Goal: Task Accomplishment & Management: Manage account settings

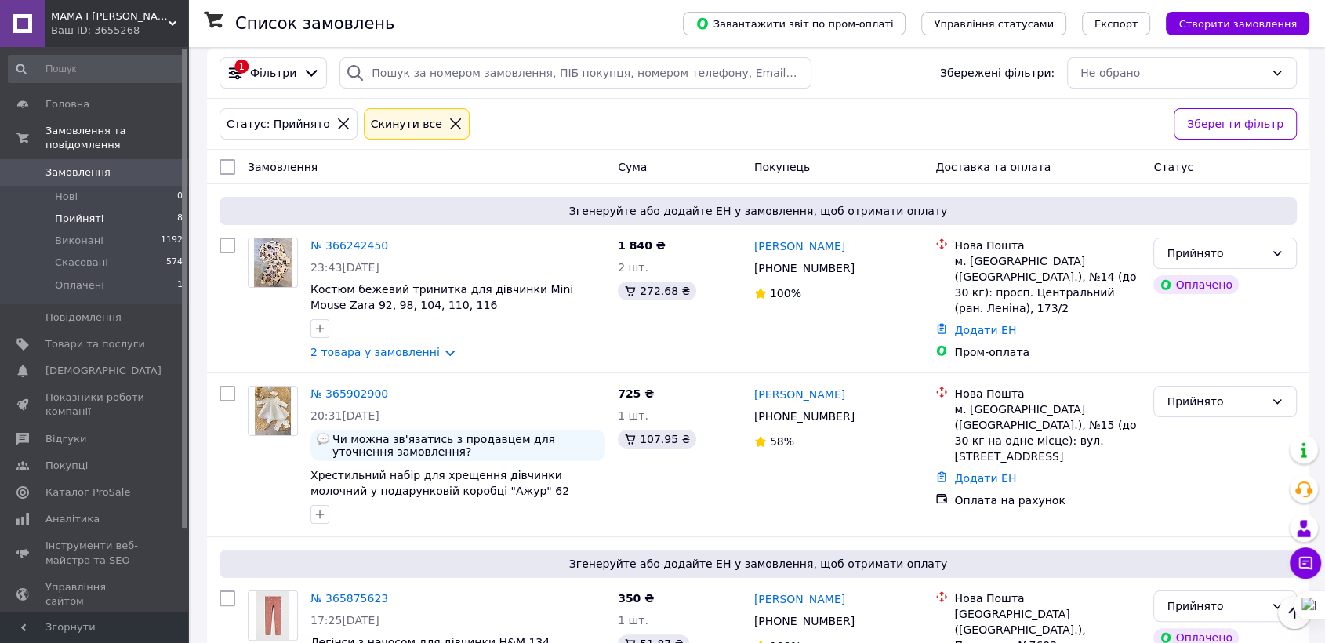
scroll to position [148, 0]
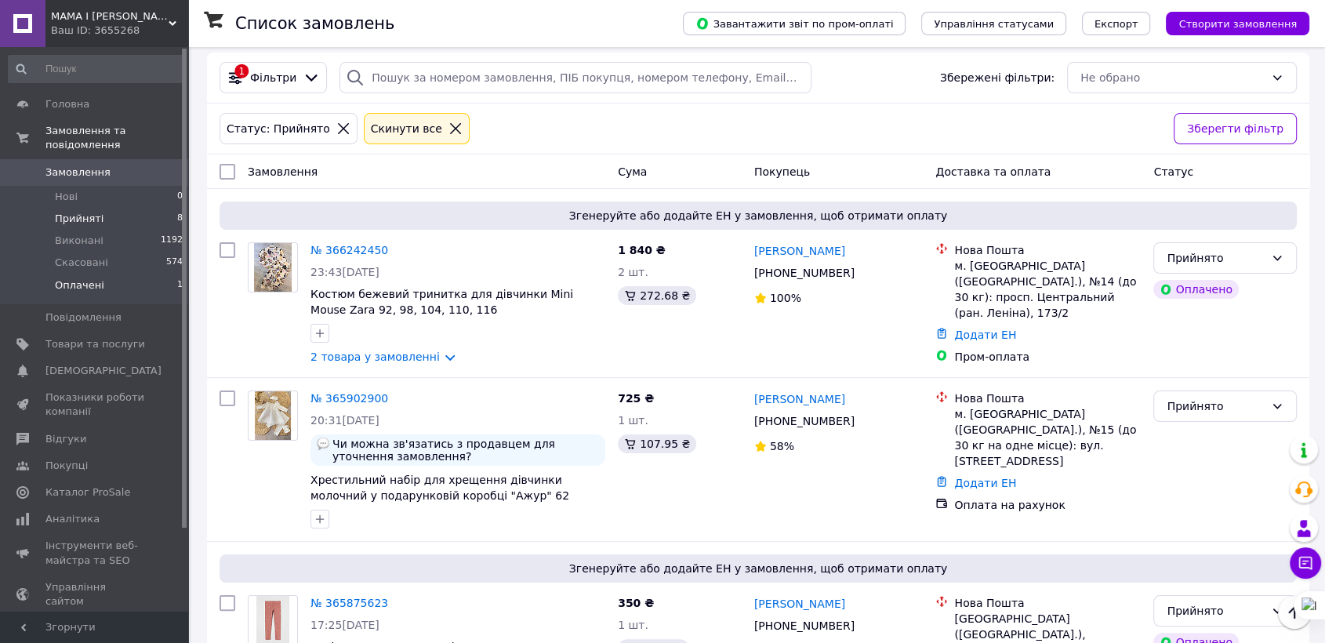
click at [82, 278] on span "Оплачені" at bounding box center [79, 285] width 49 height 14
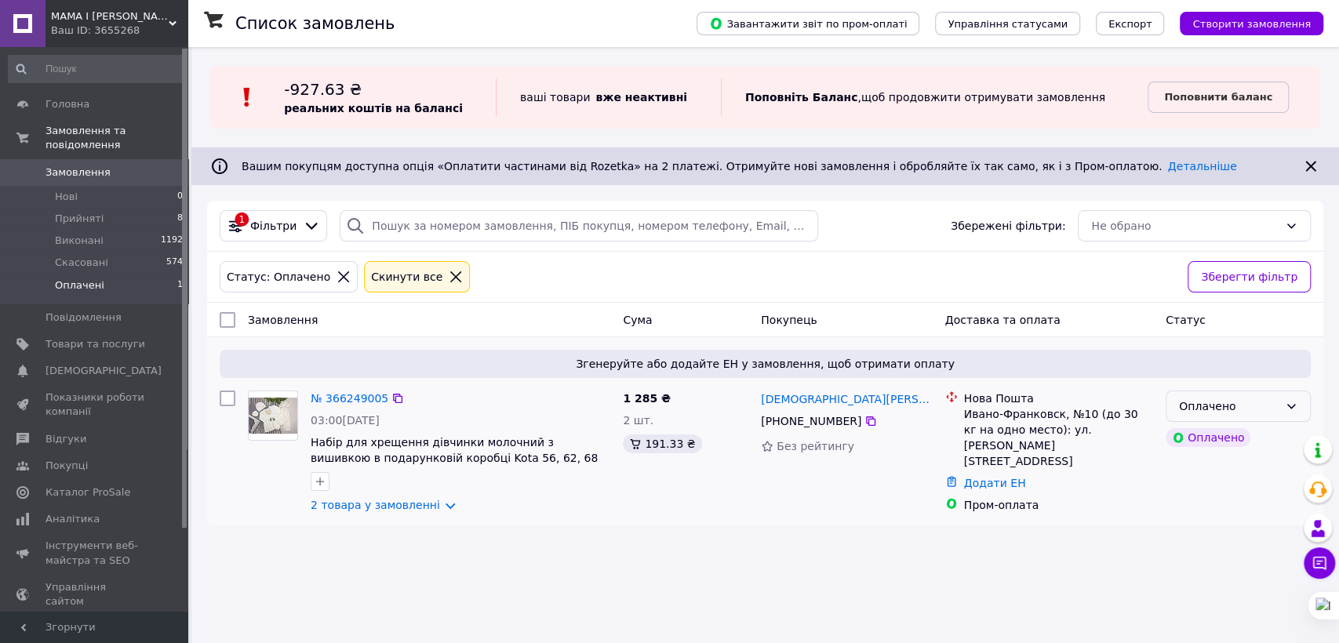
click at [1254, 407] on div "Оплачено" at bounding box center [1229, 406] width 100 height 17
click at [1234, 439] on li "Прийнято" at bounding box center [1238, 440] width 144 height 28
click at [63, 165] on span "Замовлення" at bounding box center [77, 172] width 65 height 14
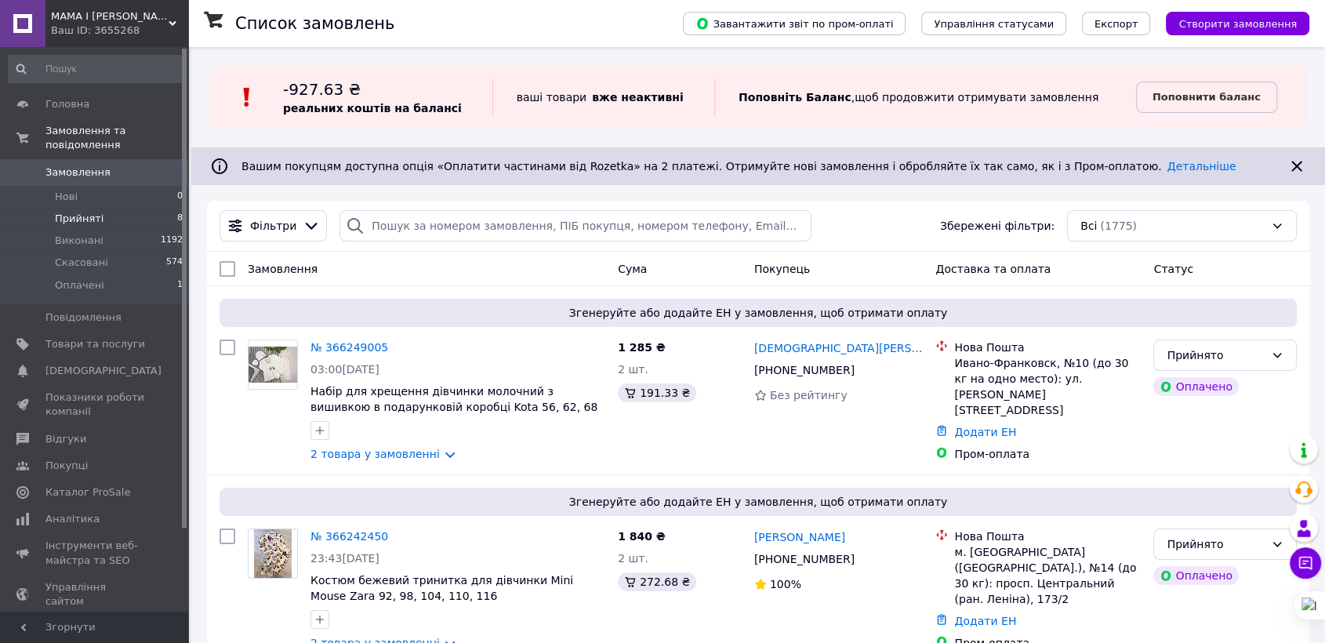
click at [64, 212] on span "Прийняті" at bounding box center [79, 219] width 49 height 14
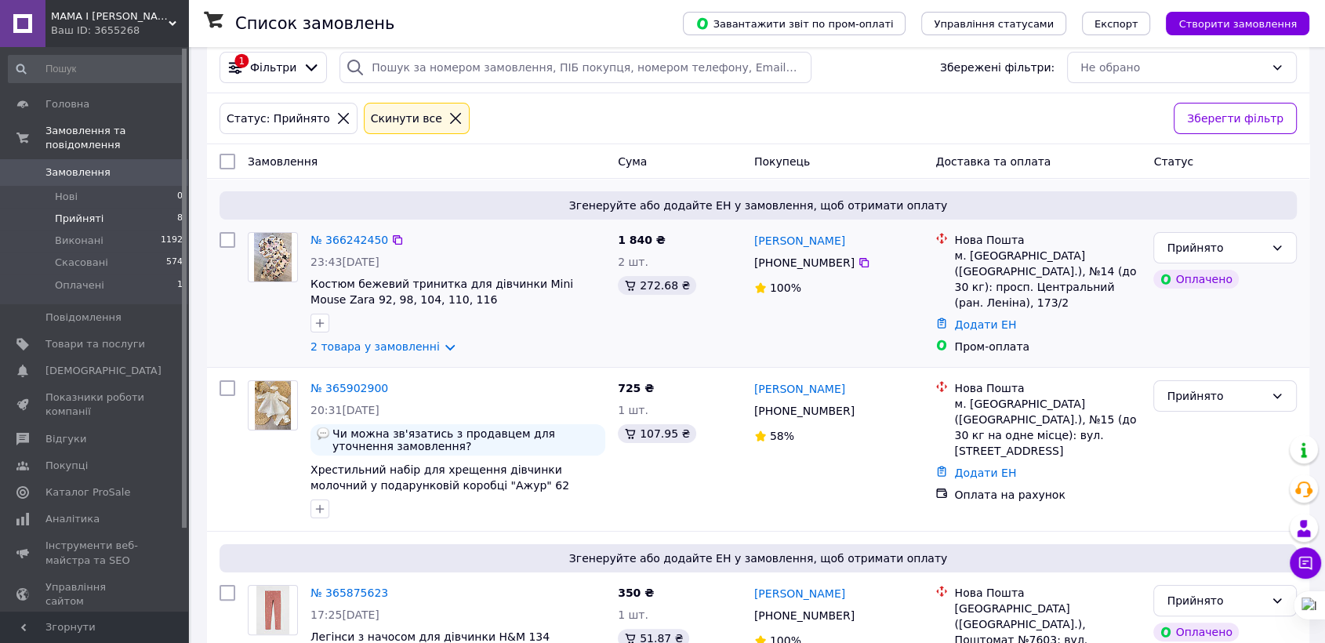
scroll to position [174, 0]
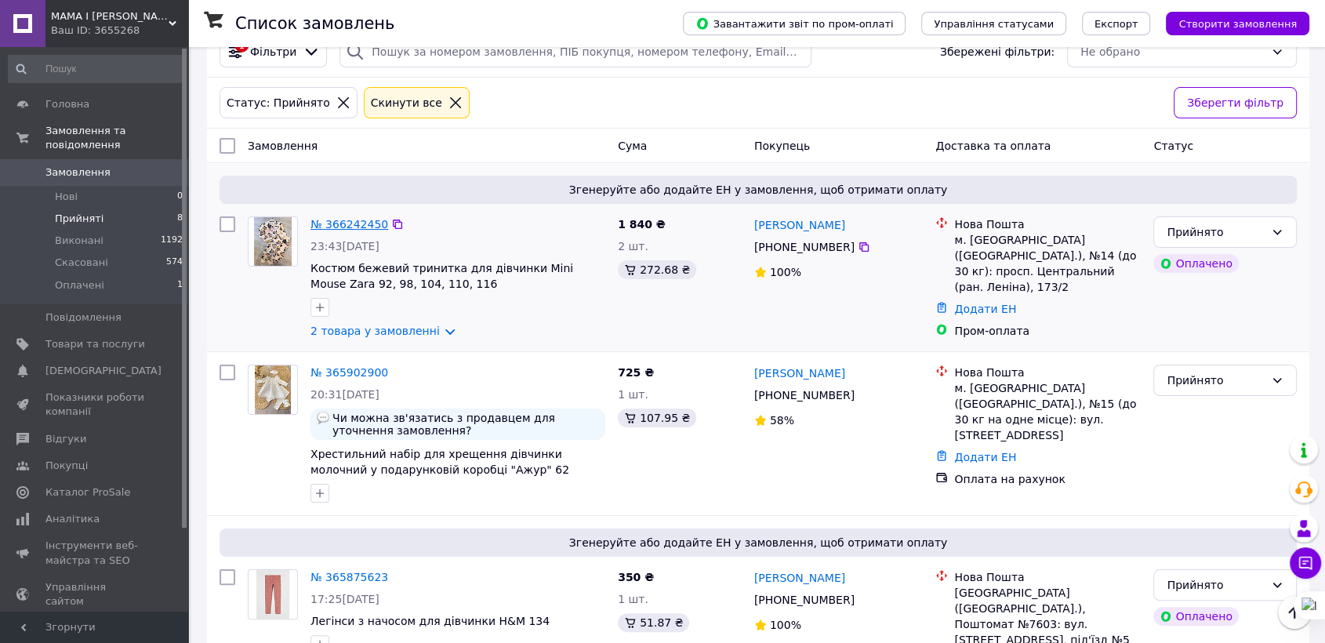
click at [318, 220] on link "№ 366242450" at bounding box center [350, 224] width 78 height 13
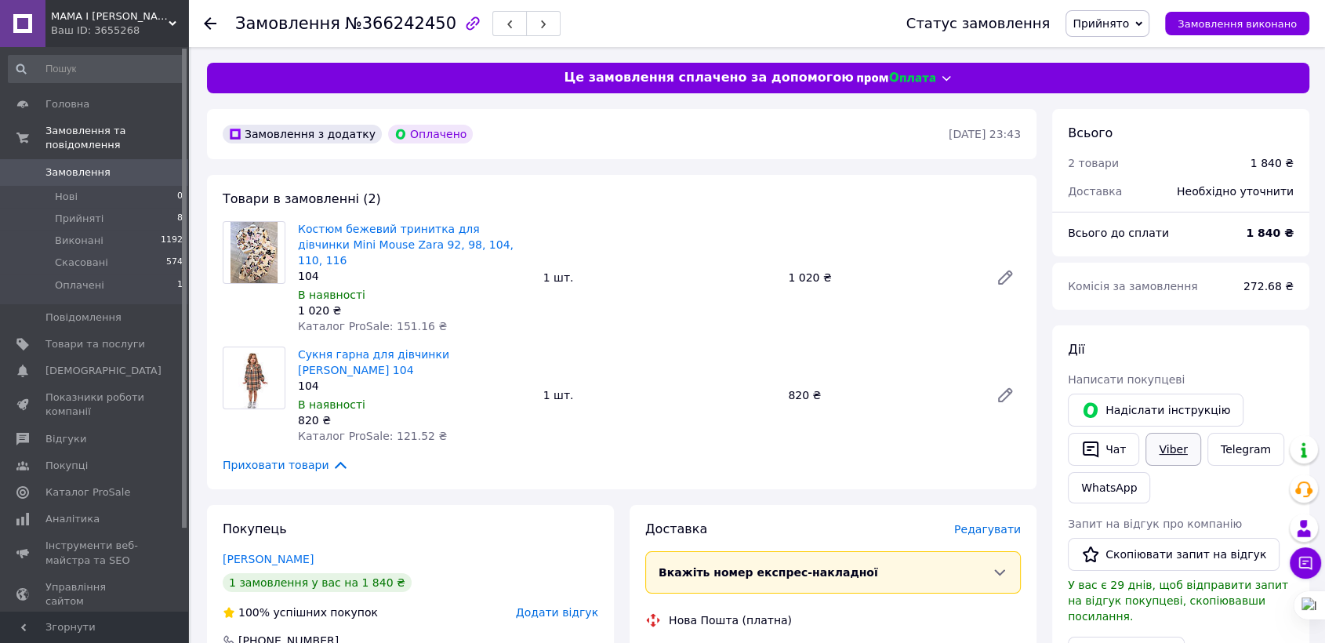
click at [1173, 442] on link "Viber" at bounding box center [1173, 449] width 55 height 33
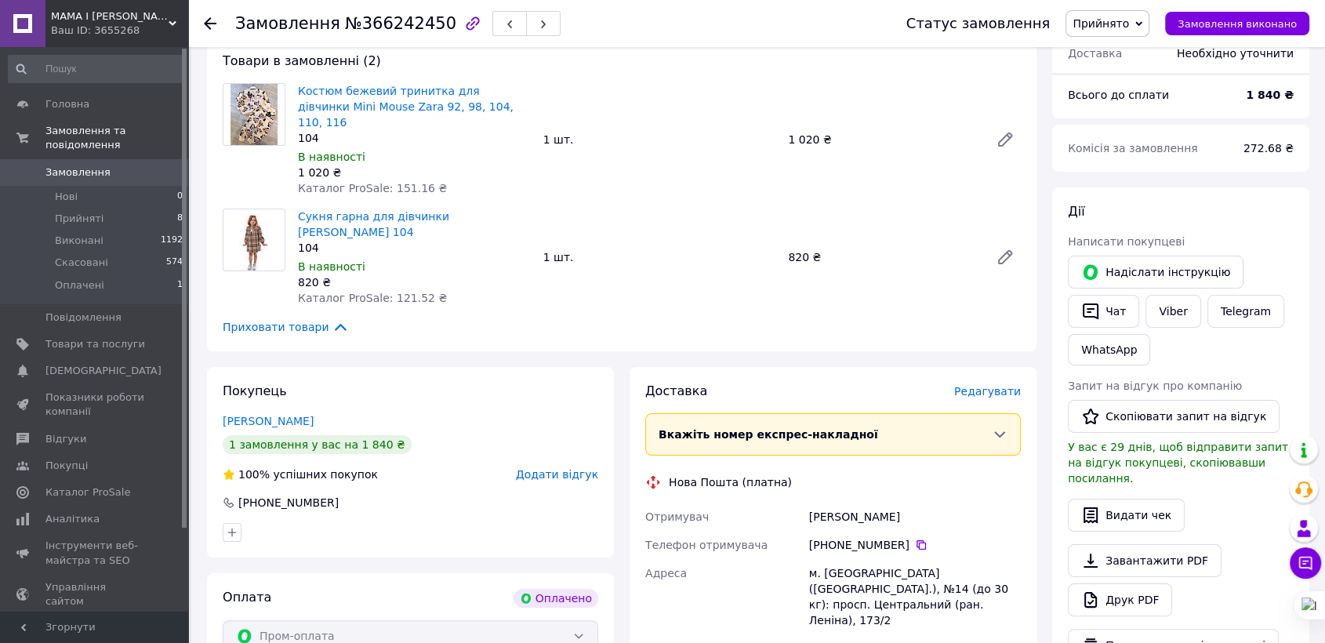
scroll to position [87, 0]
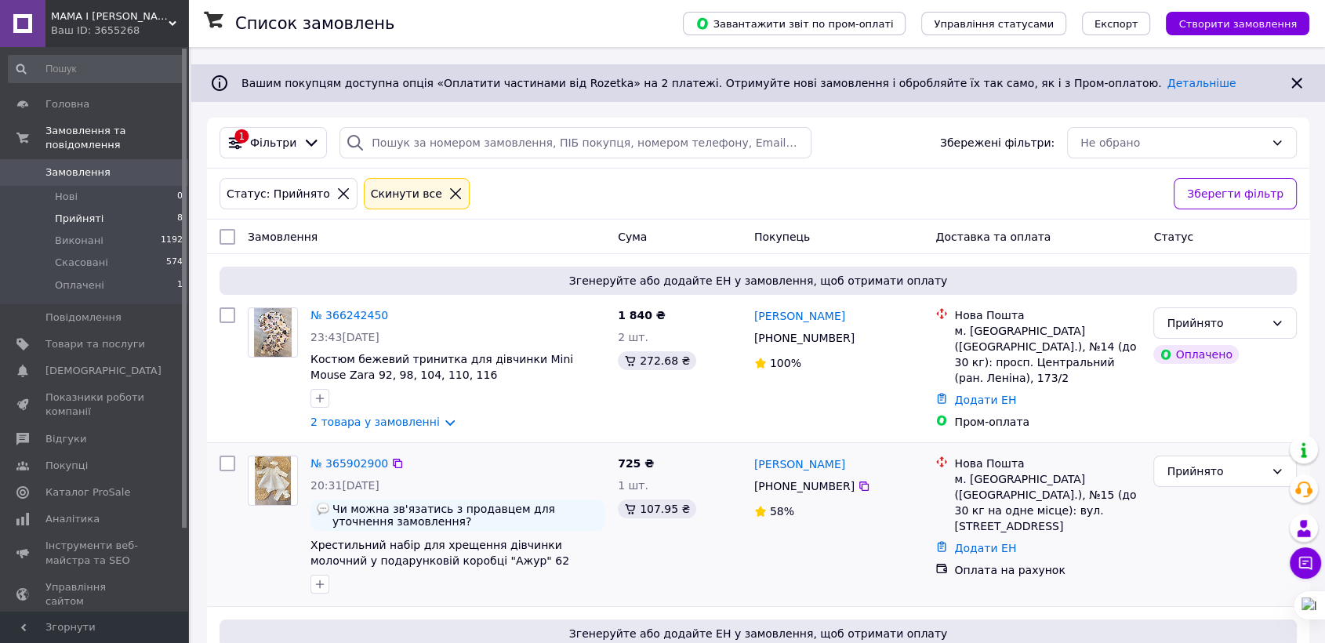
scroll to position [87, 0]
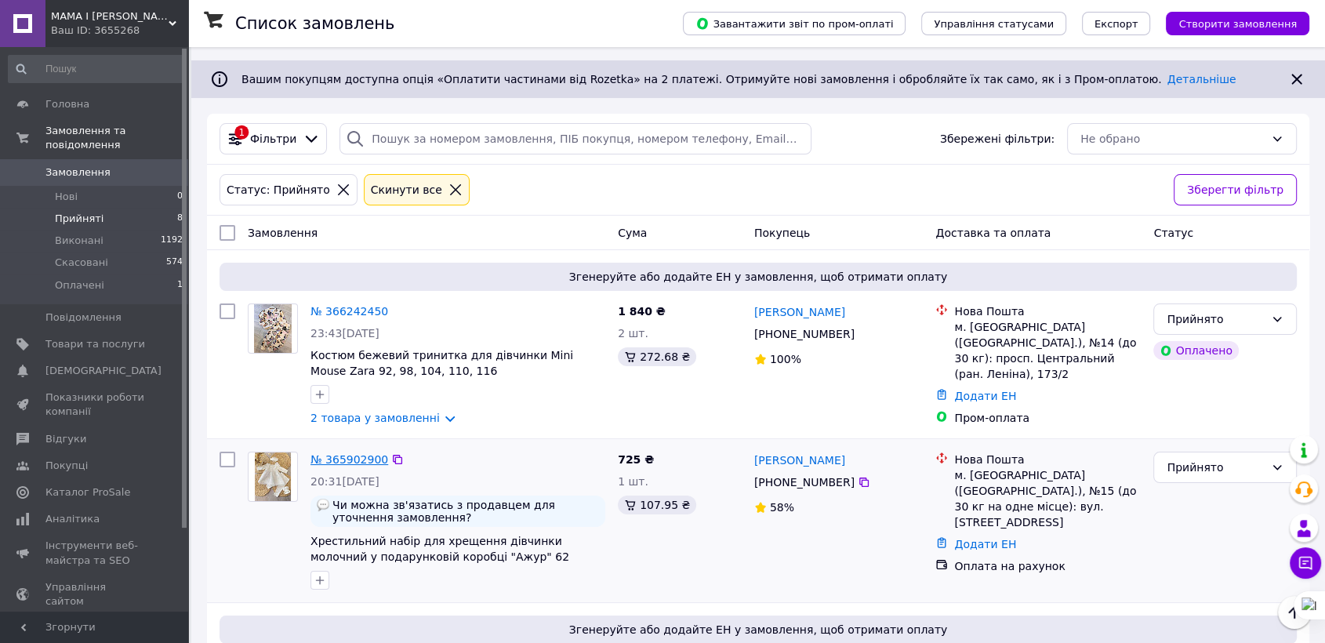
click at [336, 456] on link "№ 365902900" at bounding box center [350, 459] width 78 height 13
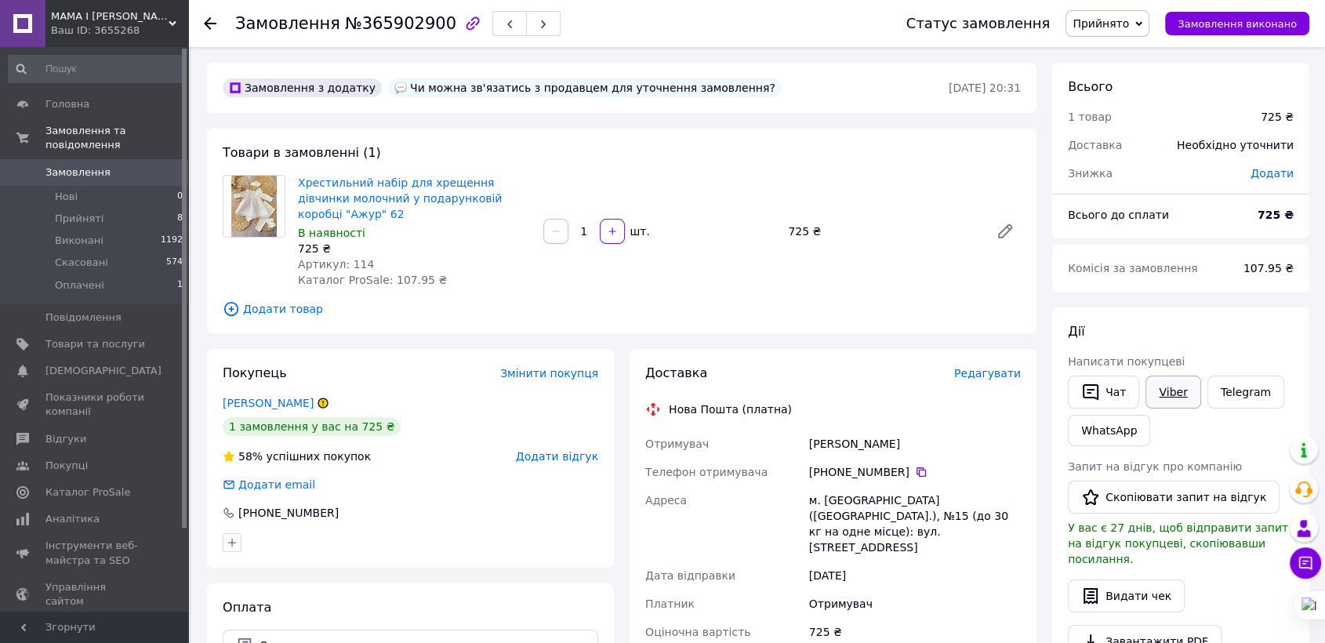
click at [1165, 394] on link "Viber" at bounding box center [1173, 392] width 55 height 33
drag, startPoint x: 460, startPoint y: 563, endPoint x: 467, endPoint y: 567, distance: 8.1
click at [463, 569] on div "Покупець Змінити покупця Харламова Вита 1 замовлення у вас на 725 ₴ 58% успішни…" at bounding box center [410, 581] width 407 height 464
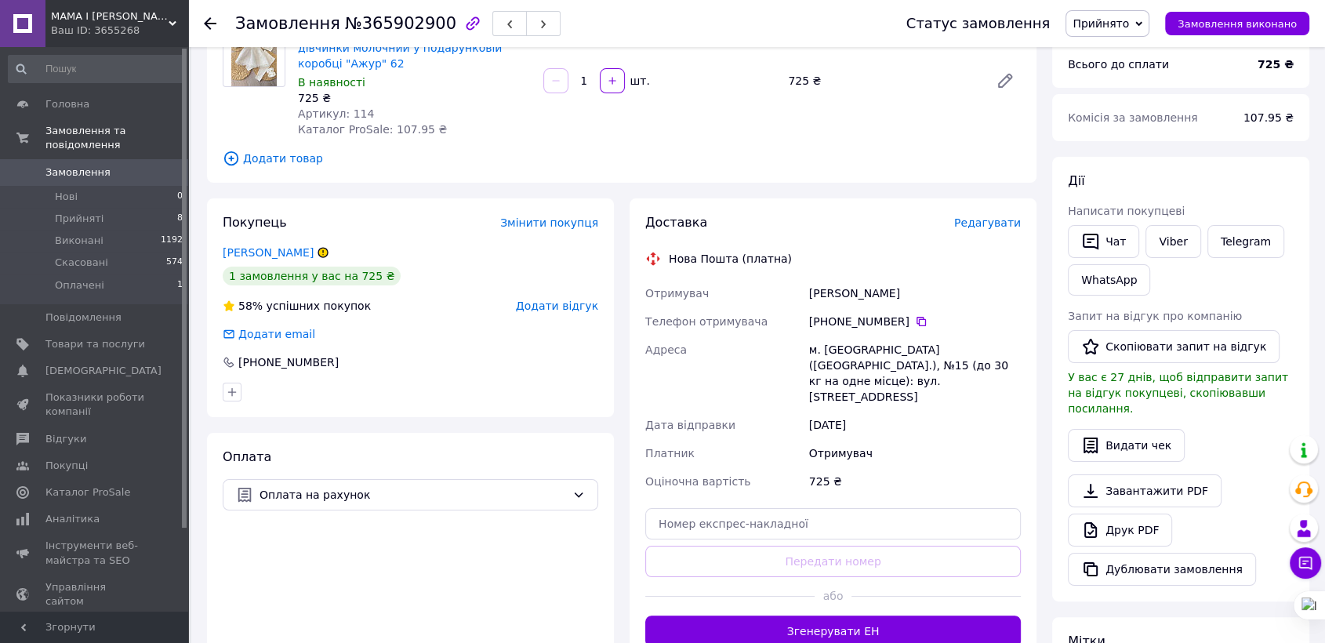
scroll to position [174, 0]
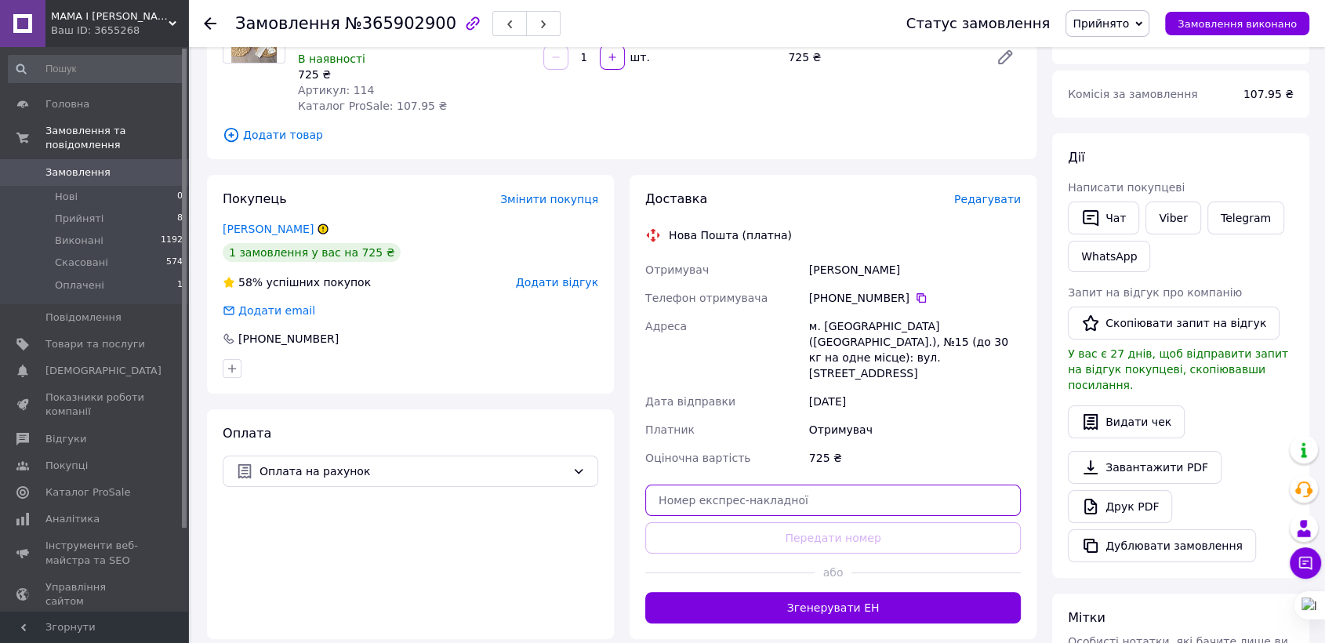
click at [914, 485] on input "text" at bounding box center [833, 500] width 376 height 31
paste input "20451268738387"
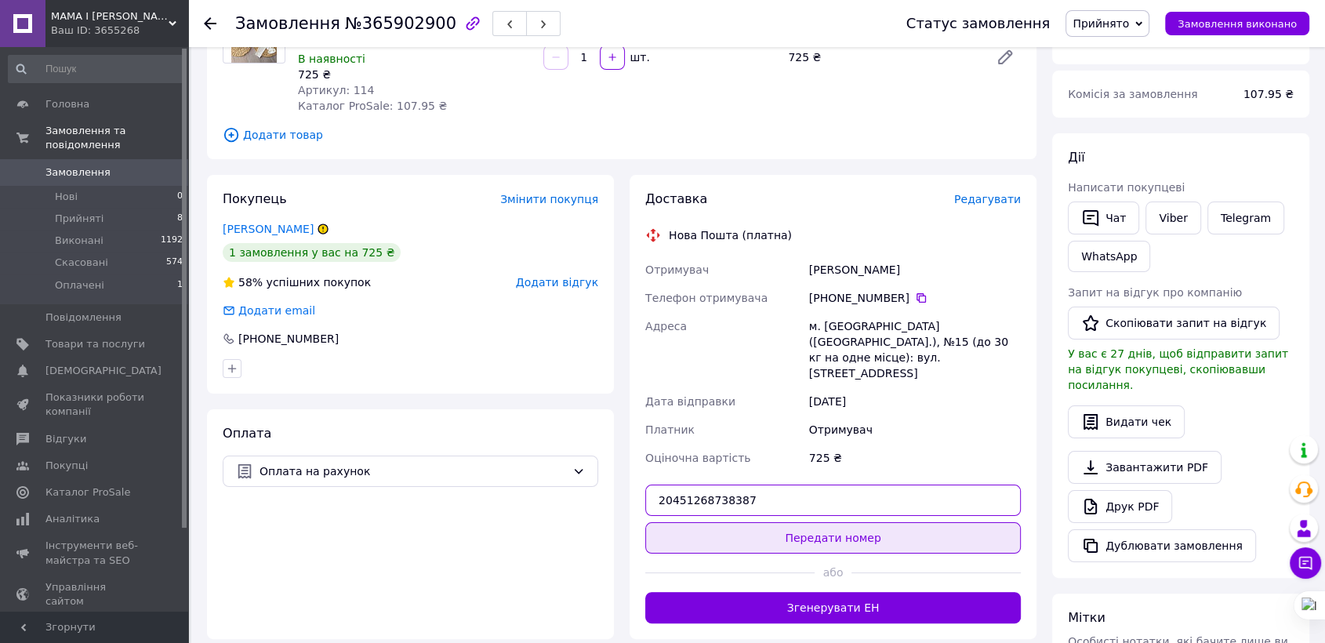
type input "20451268738387"
click at [900, 522] on button "Передати номер" at bounding box center [833, 537] width 376 height 31
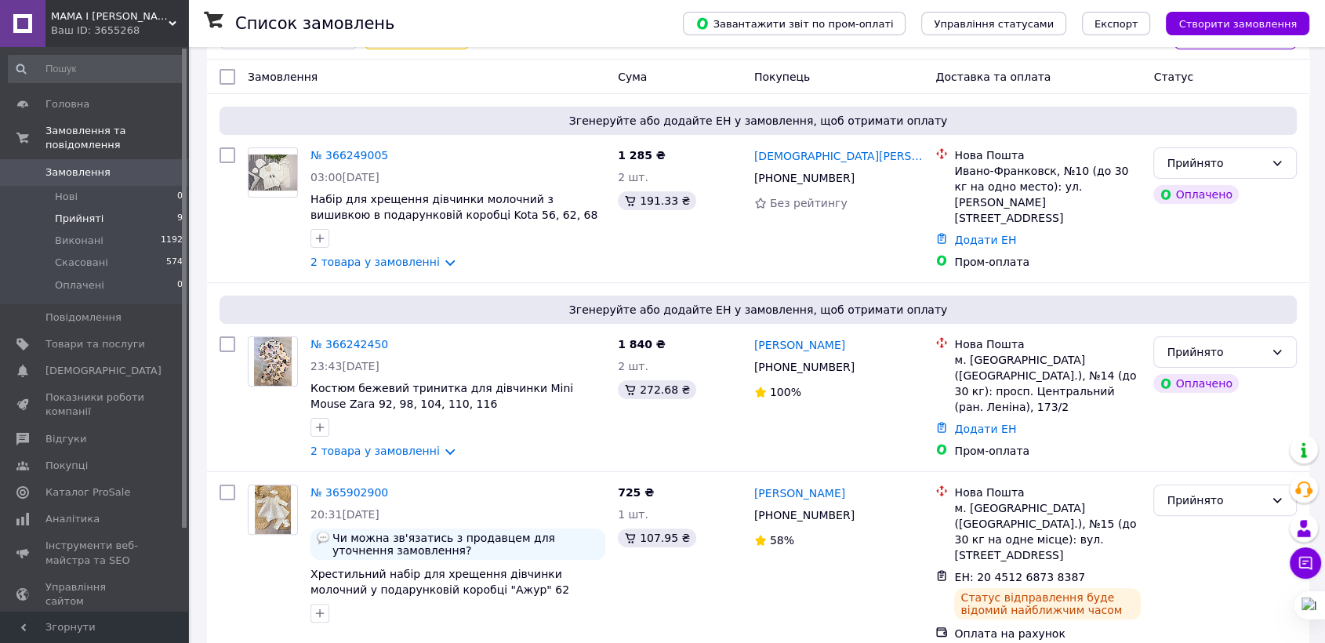
scroll to position [261, 0]
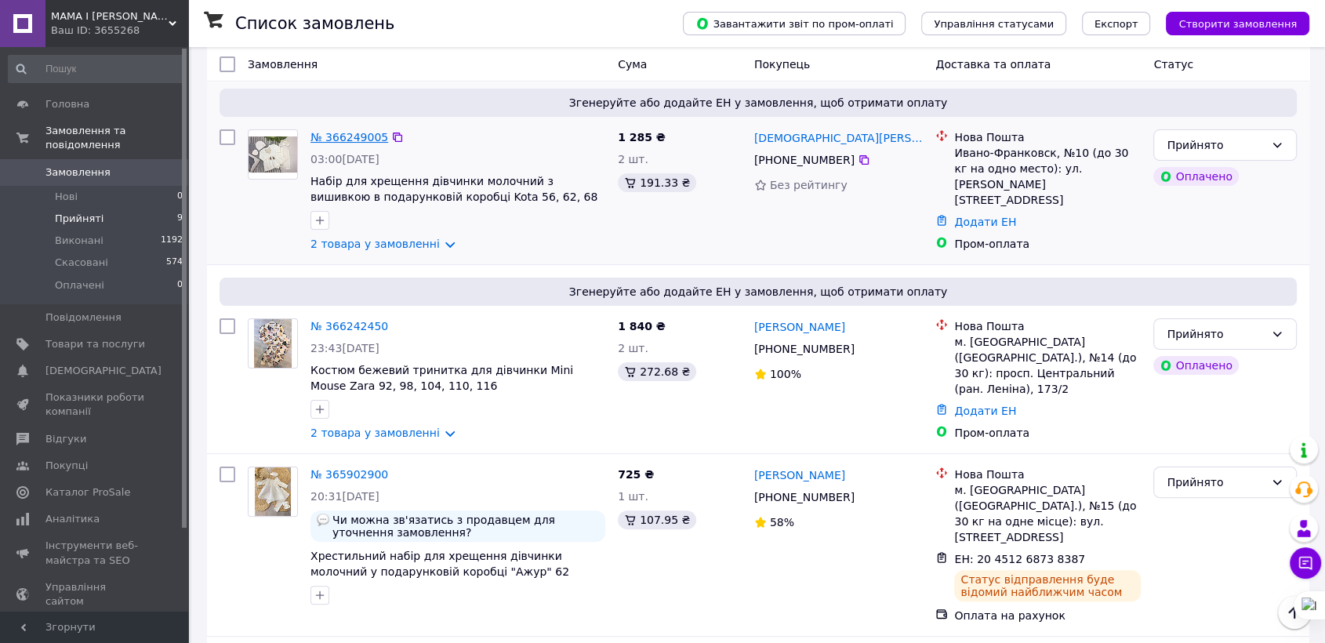
click at [333, 131] on link "№ 366249005" at bounding box center [350, 137] width 78 height 13
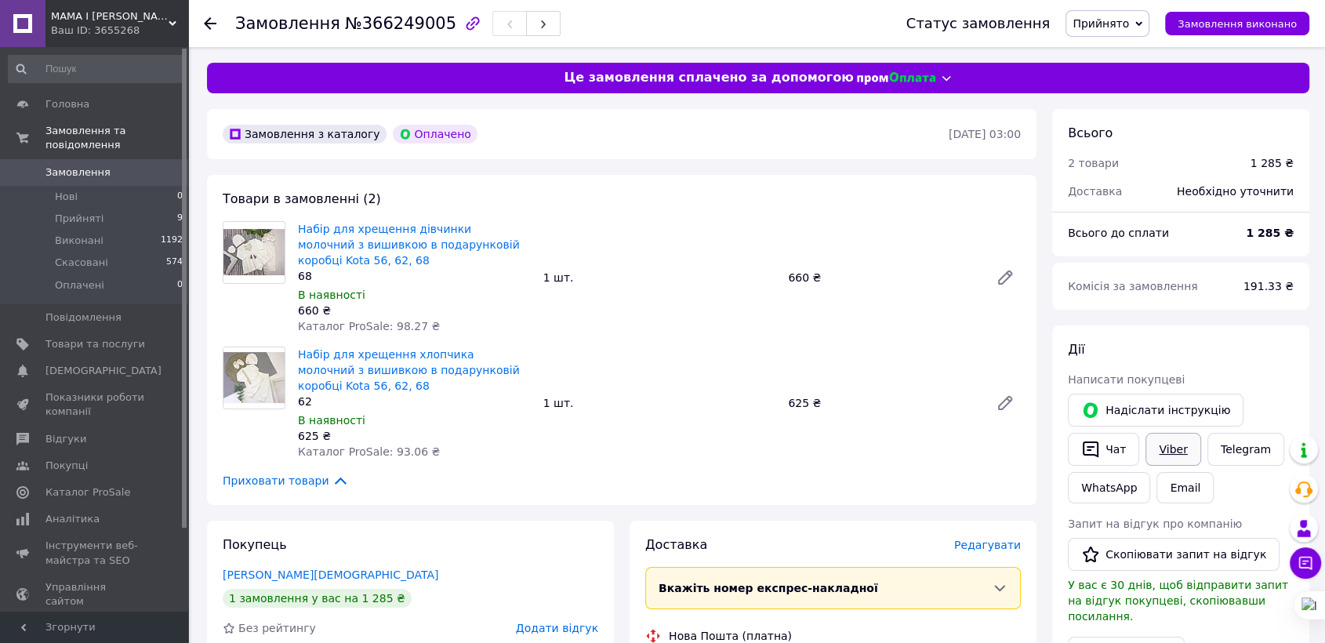
click at [1164, 453] on link "Viber" at bounding box center [1173, 449] width 55 height 33
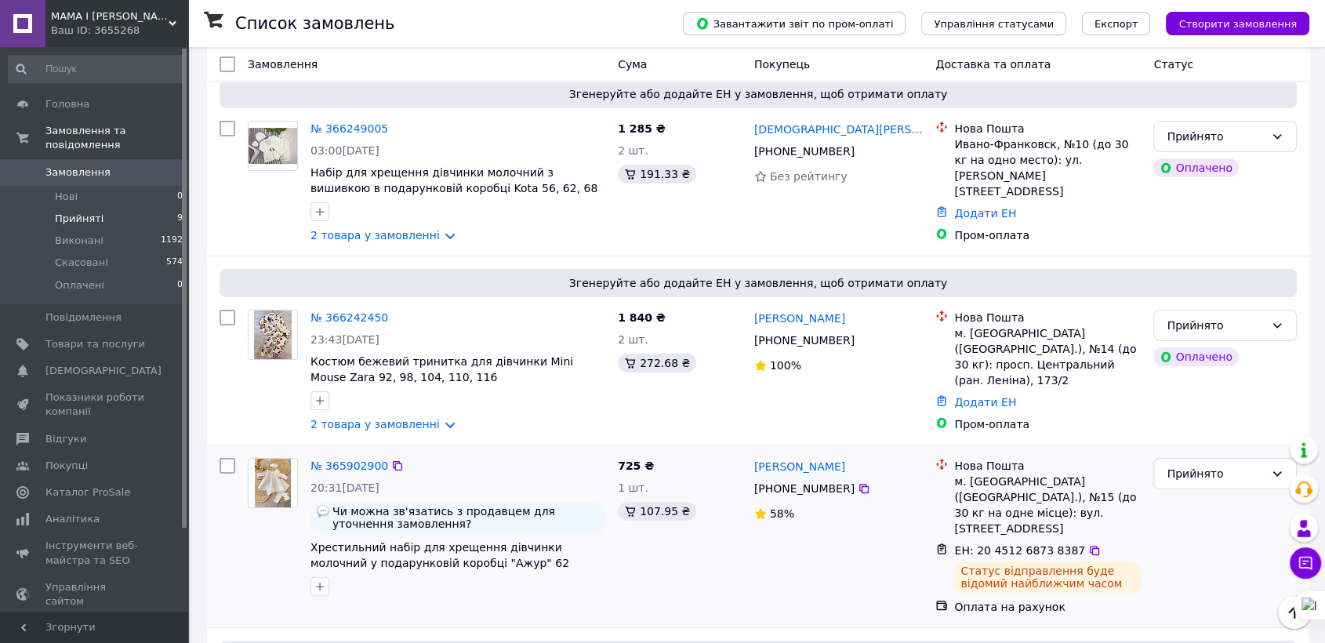
scroll to position [261, 0]
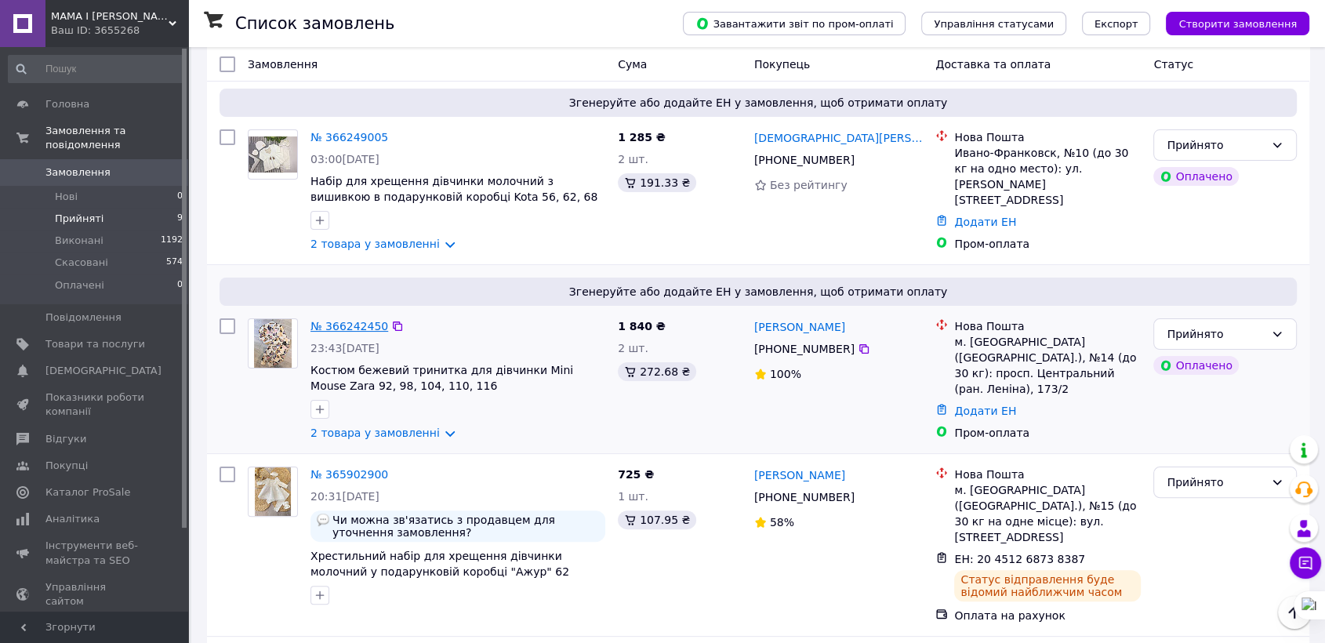
click at [336, 324] on link "№ 366242450" at bounding box center [350, 326] width 78 height 13
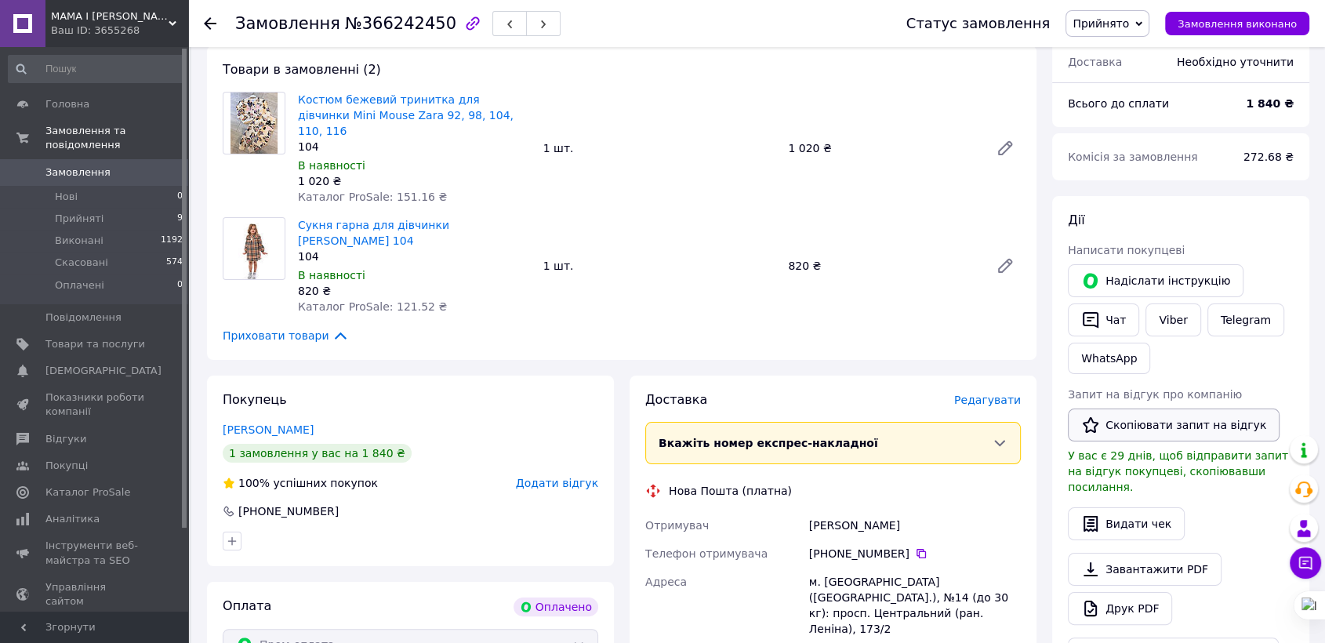
scroll to position [174, 0]
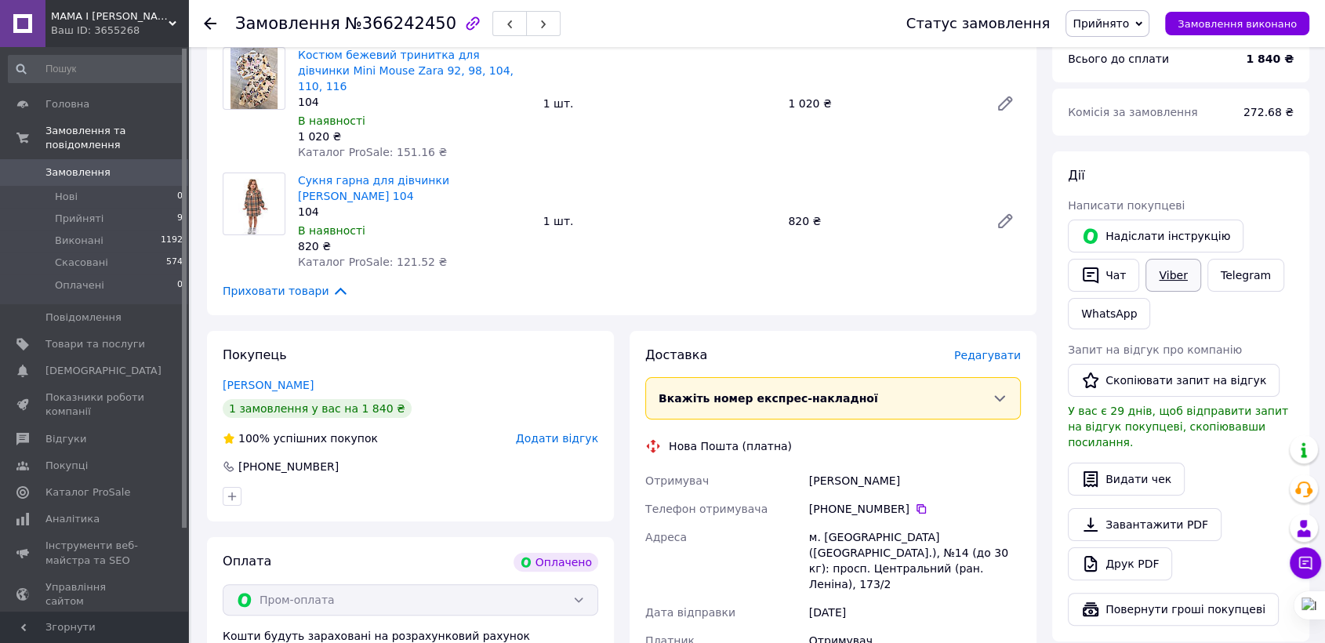
click at [1180, 270] on link "Viber" at bounding box center [1173, 275] width 55 height 33
drag, startPoint x: 770, startPoint y: 572, endPoint x: 696, endPoint y: 510, distance: 97.4
click at [770, 598] on div "Дата відправки" at bounding box center [724, 612] width 164 height 28
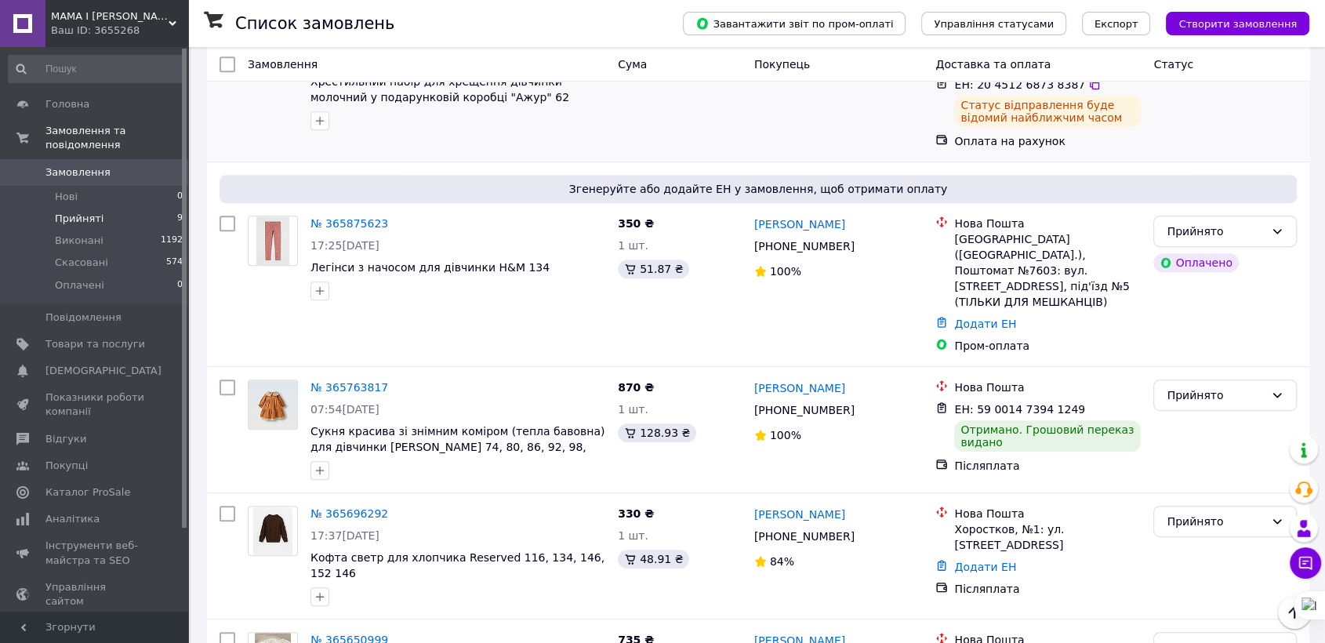
scroll to position [784, 0]
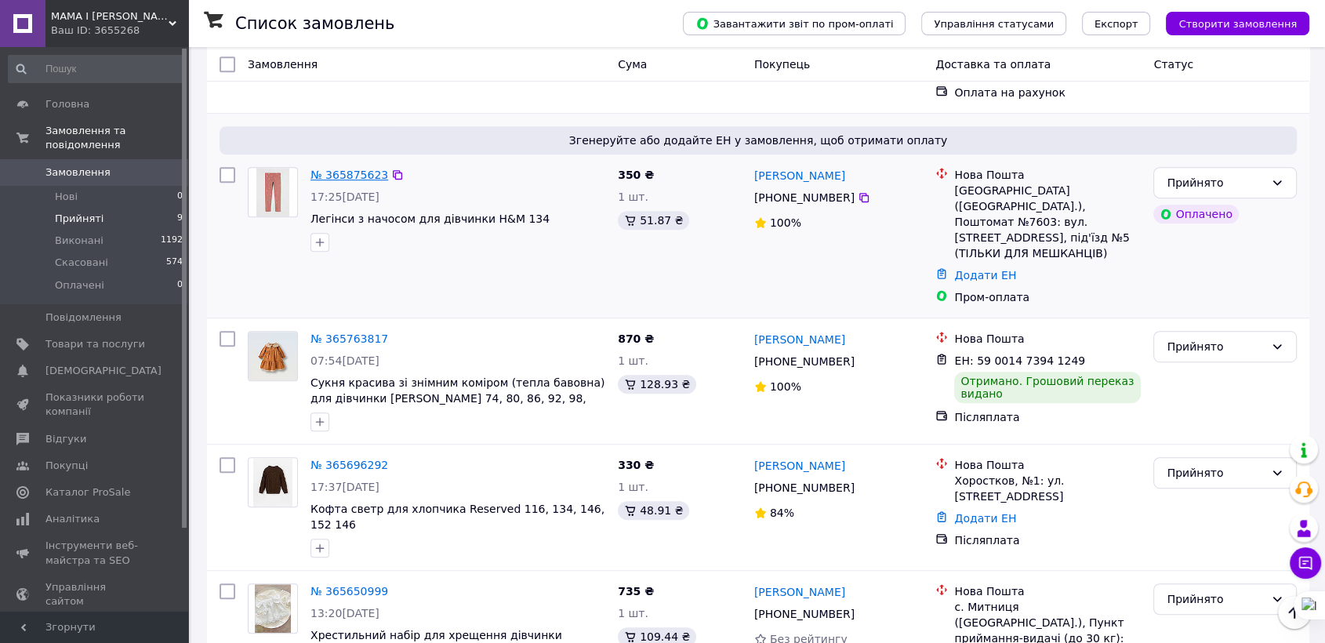
click at [324, 169] on link "№ 365875623" at bounding box center [350, 175] width 78 height 13
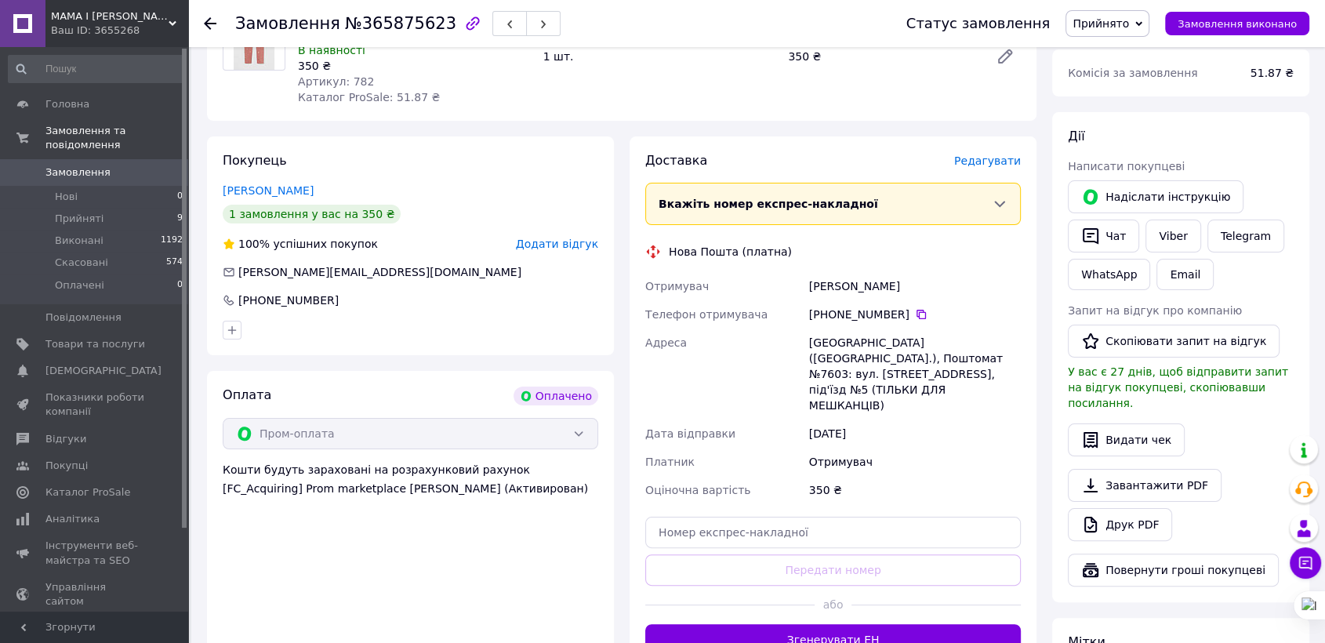
scroll to position [227, 0]
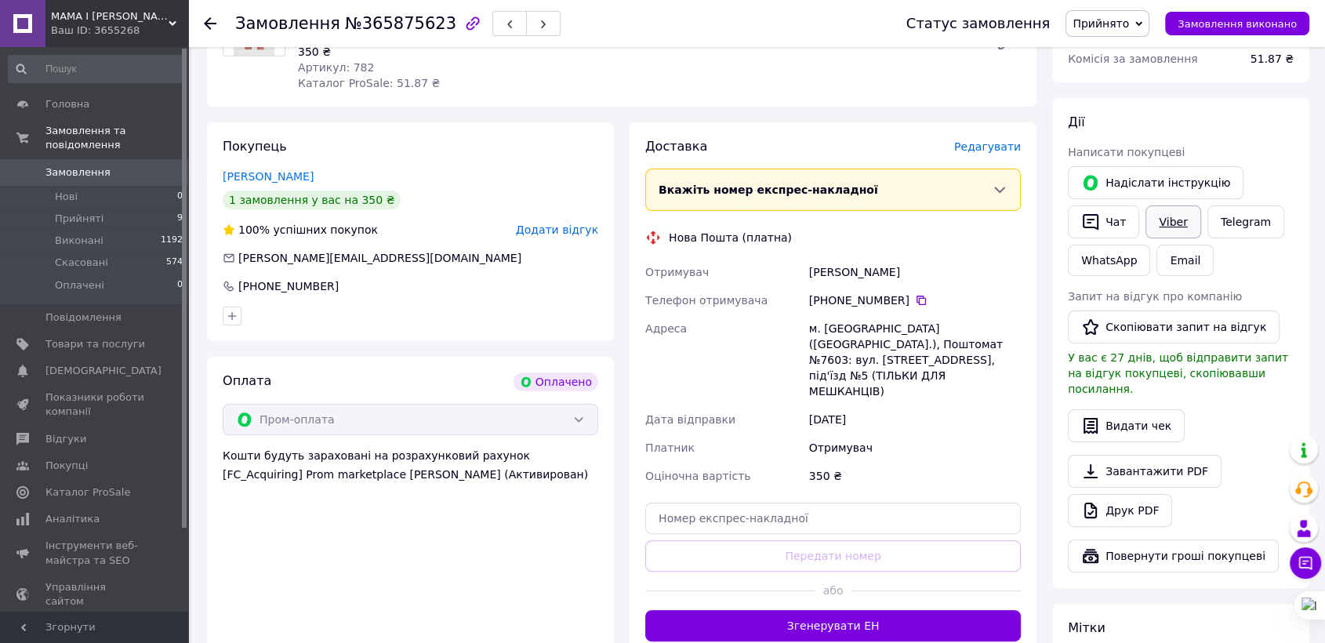
click at [1177, 223] on link "Viber" at bounding box center [1173, 221] width 55 height 33
click at [1310, 104] on div "Всього 1 товар 350 ₴ Доставка Необхідно уточнити Всього до сплати 350 ₴ Комісія…" at bounding box center [1181, 422] width 273 height 1080
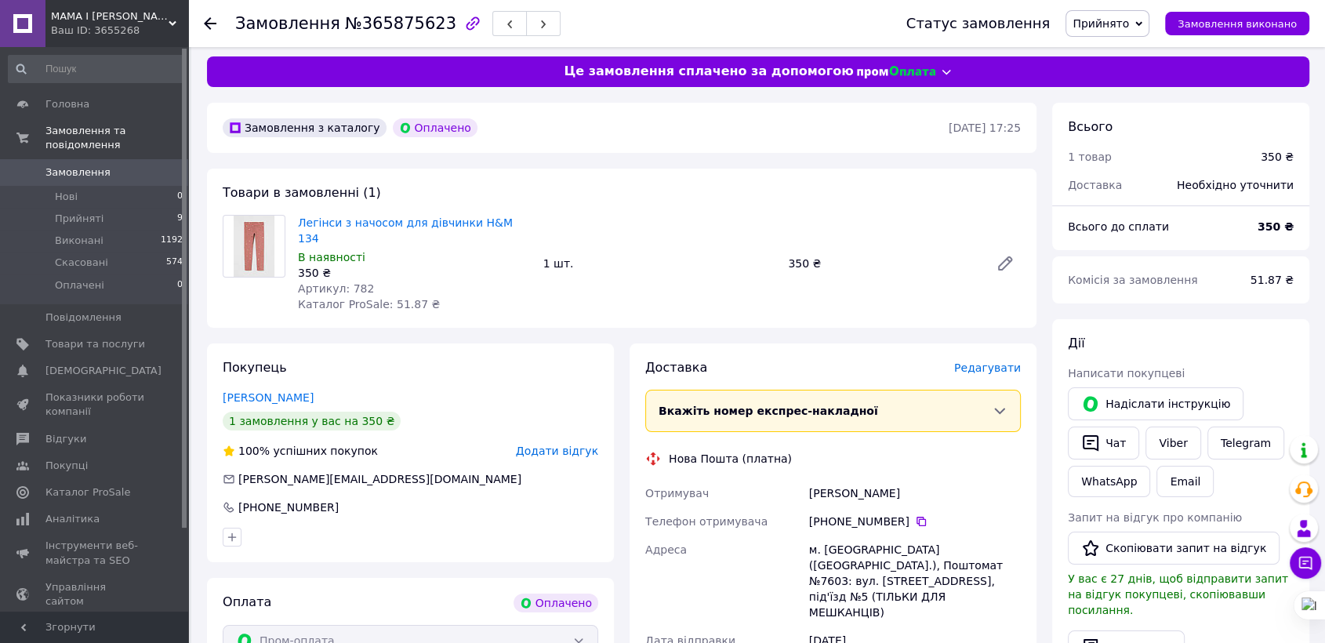
scroll to position [0, 0]
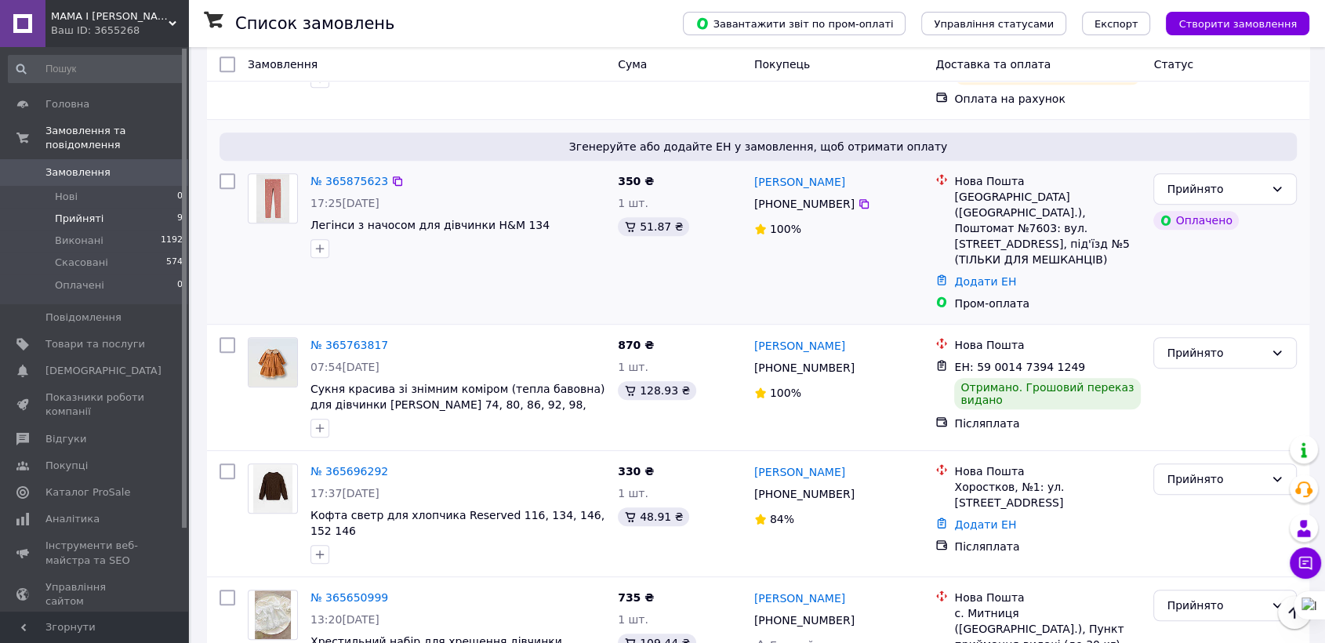
scroll to position [784, 0]
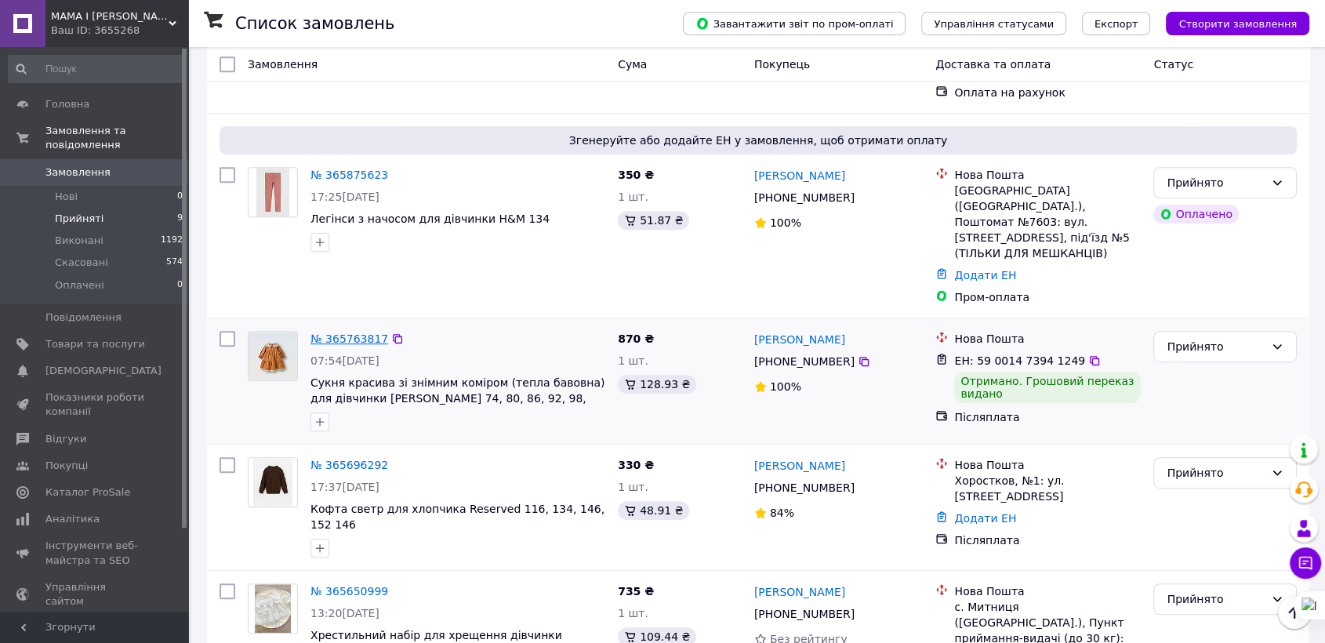
click at [336, 333] on link "№ 365763817" at bounding box center [350, 339] width 78 height 13
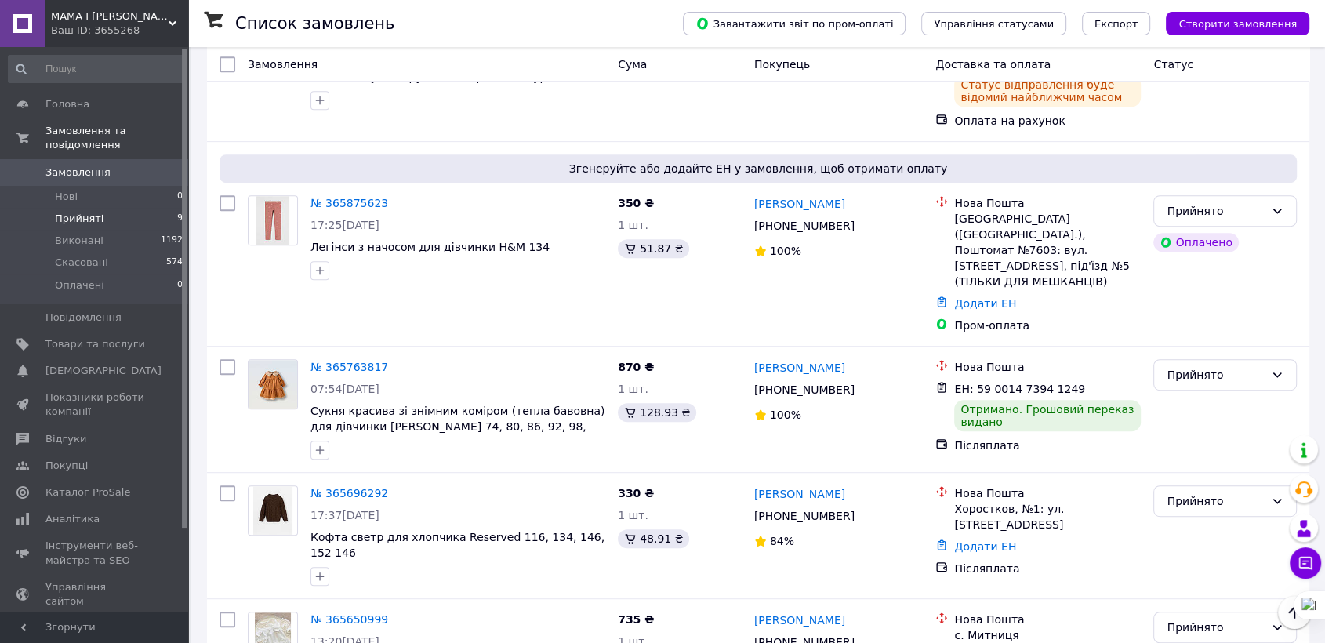
scroll to position [784, 0]
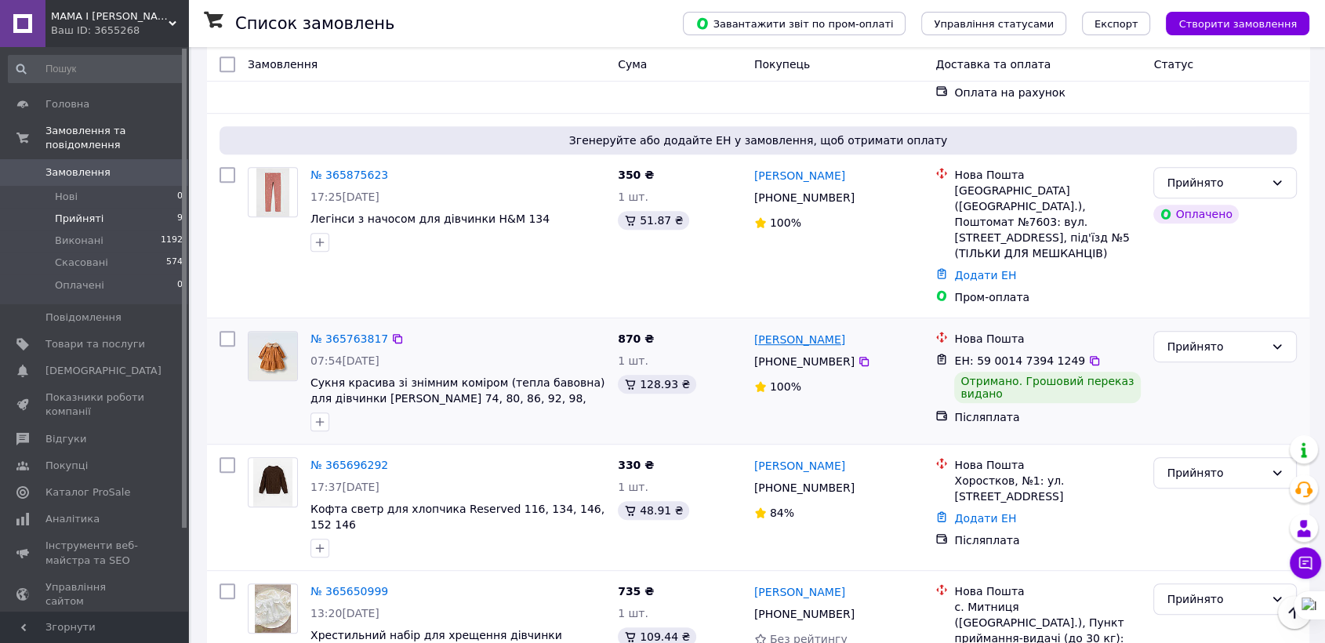
click at [822, 332] on link "Анастасія Пономаренко" at bounding box center [799, 340] width 91 height 16
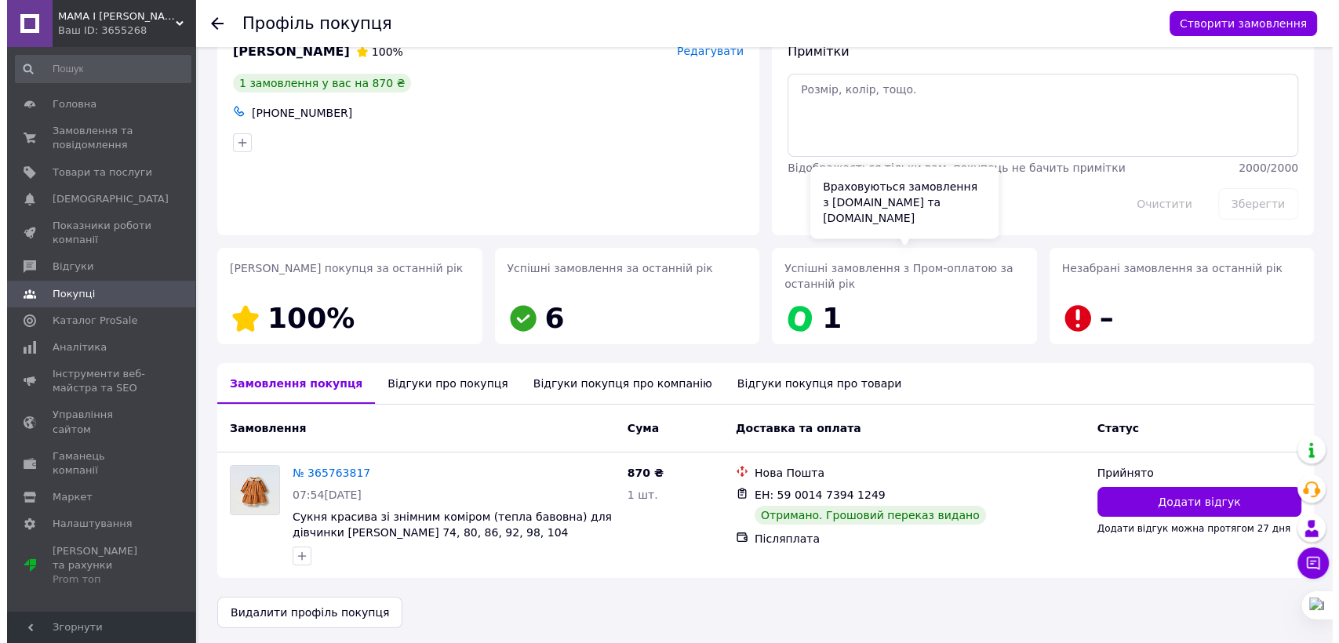
scroll to position [42, 0]
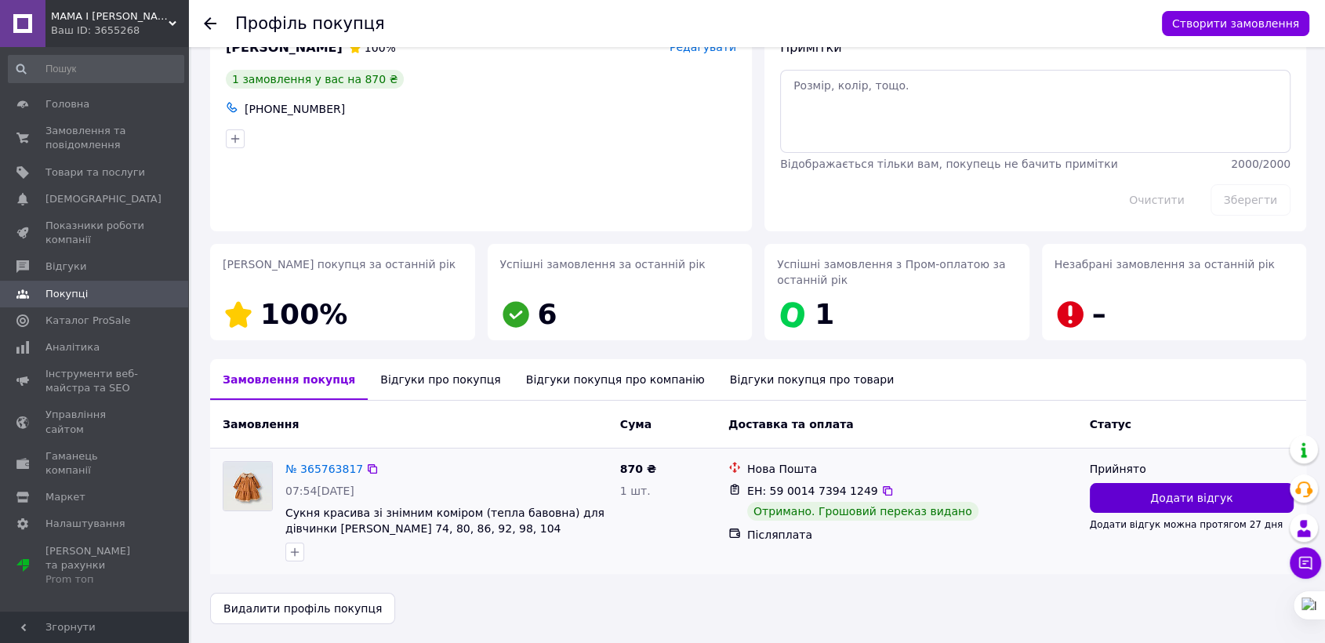
click at [1116, 488] on button "Додати відгук" at bounding box center [1192, 498] width 204 height 30
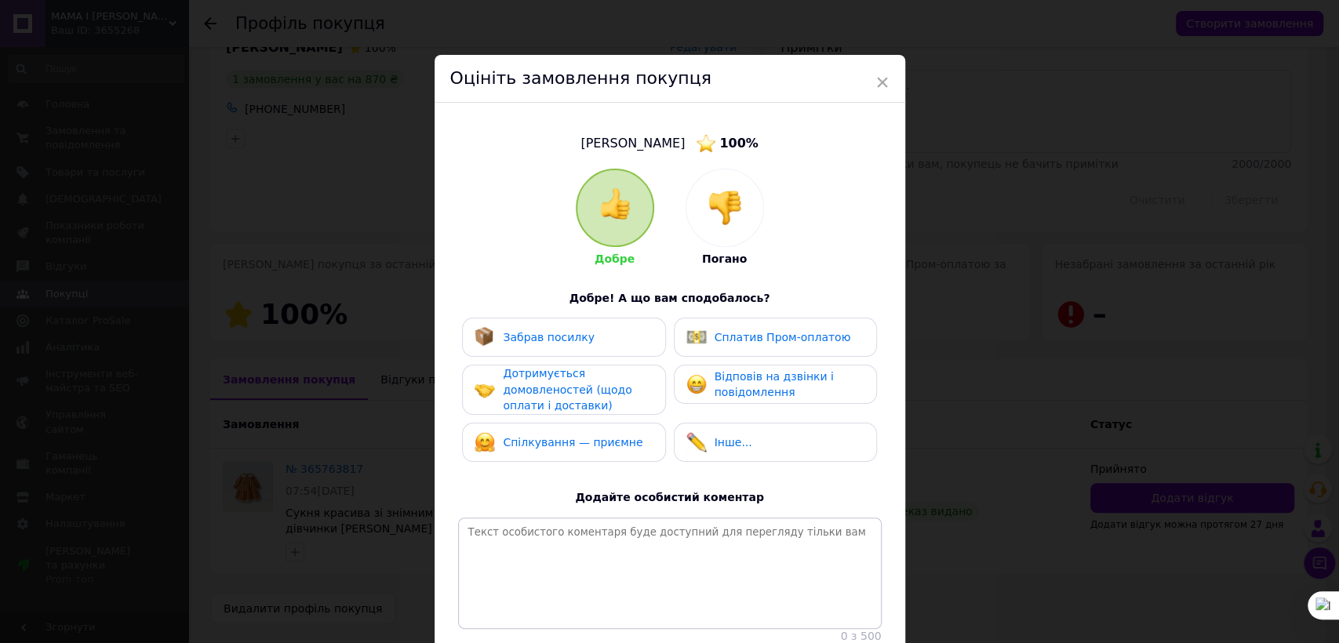
click at [597, 339] on div "Забрав посилку" at bounding box center [563, 337] width 178 height 20
drag, startPoint x: 580, startPoint y: 372, endPoint x: 579, endPoint y: 426, distance: 53.3
click at [580, 375] on div "Дотримується домовленостей (щодо оплати і доставки)" at bounding box center [577, 389] width 149 height 49
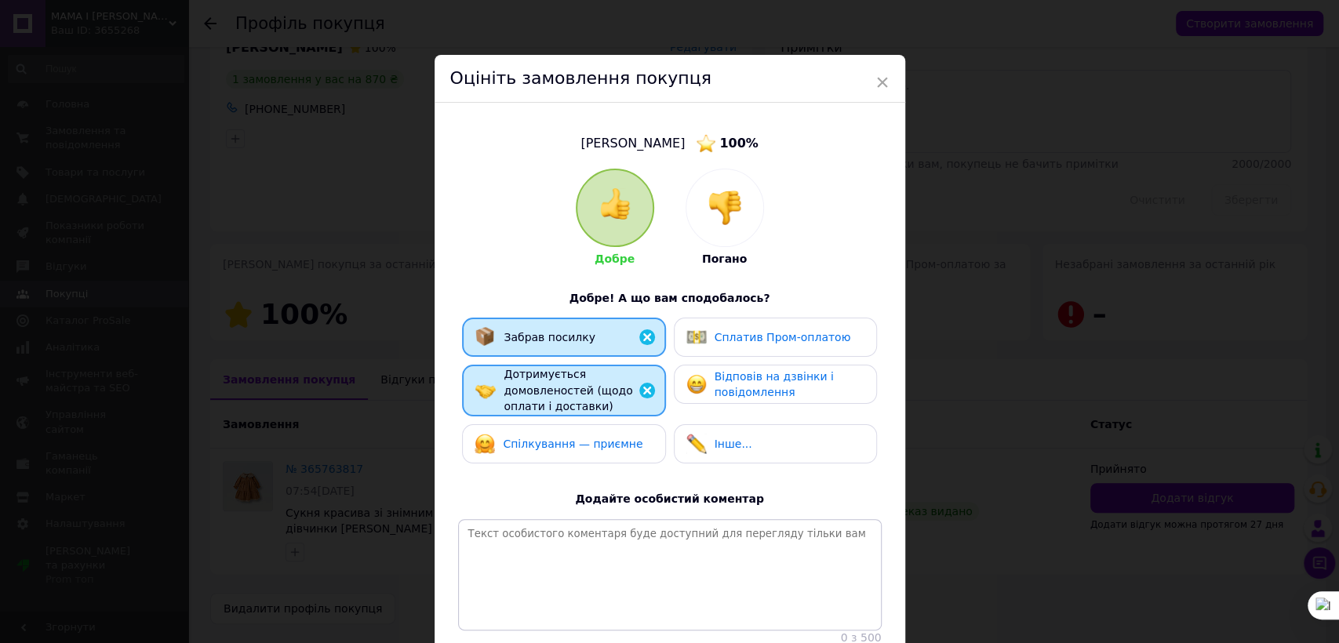
click at [580, 439] on span "Спілкування — приємне" at bounding box center [573, 444] width 140 height 13
click at [716, 386] on span "Відповів на дзвінки і повідомлення" at bounding box center [773, 384] width 119 height 29
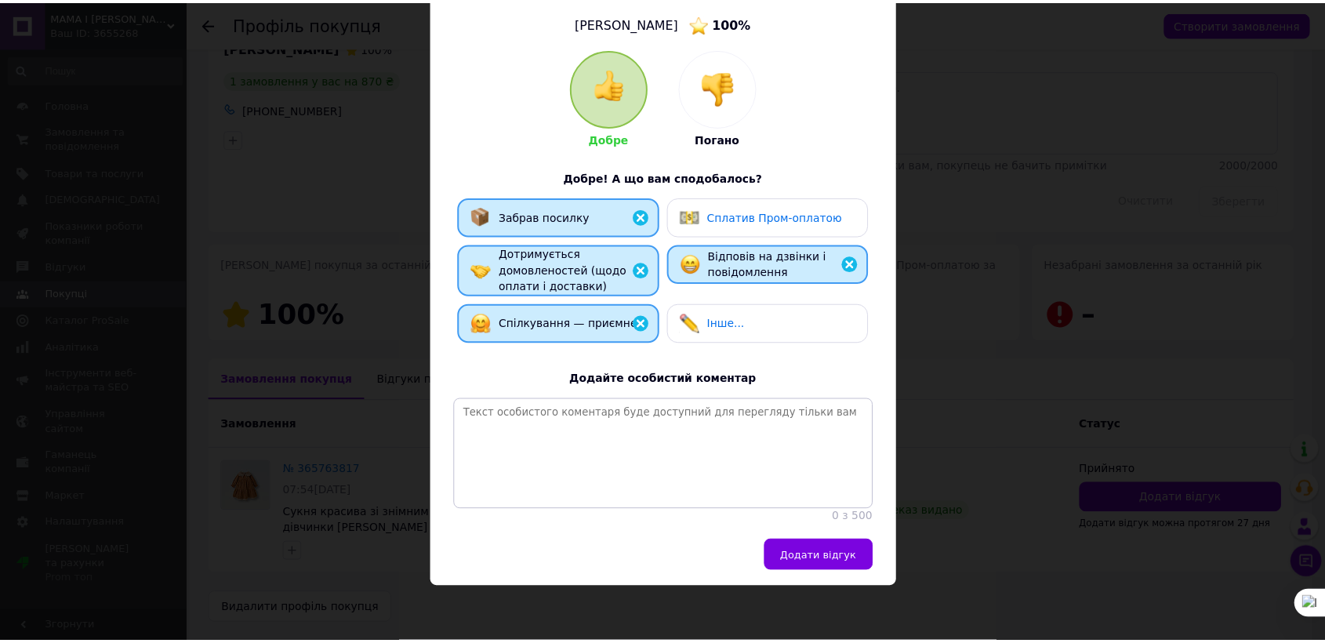
scroll to position [135, 0]
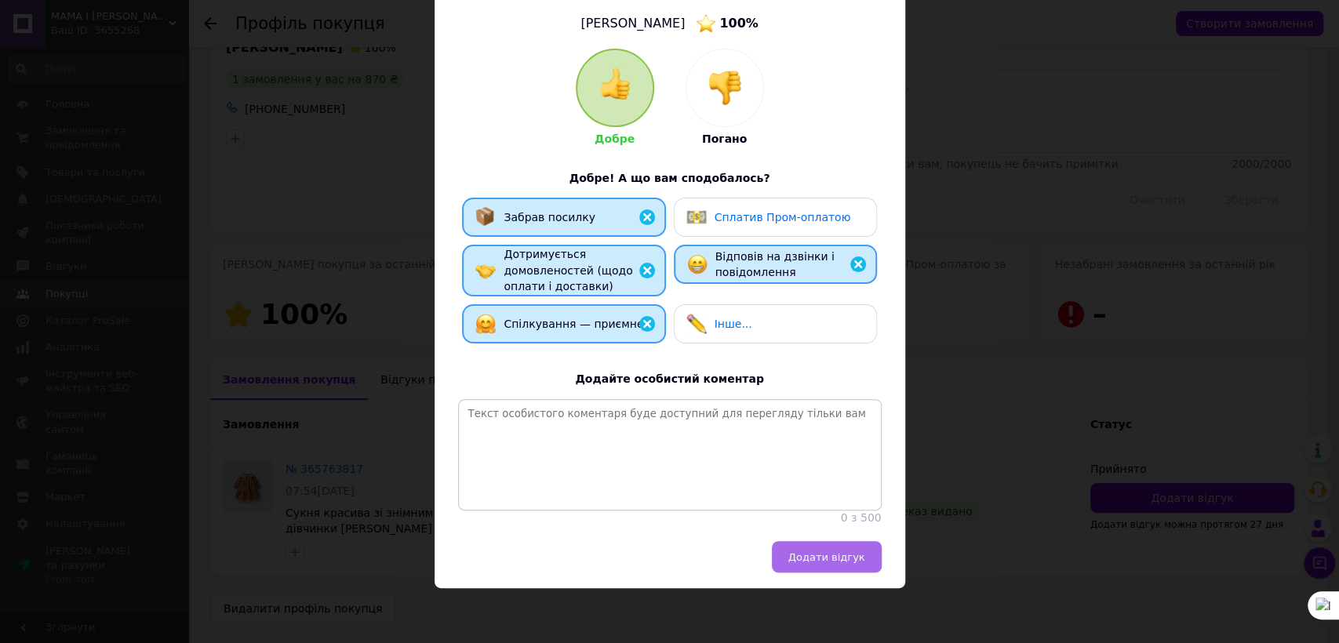
click at [841, 565] on button "Додати відгук" at bounding box center [827, 556] width 110 height 31
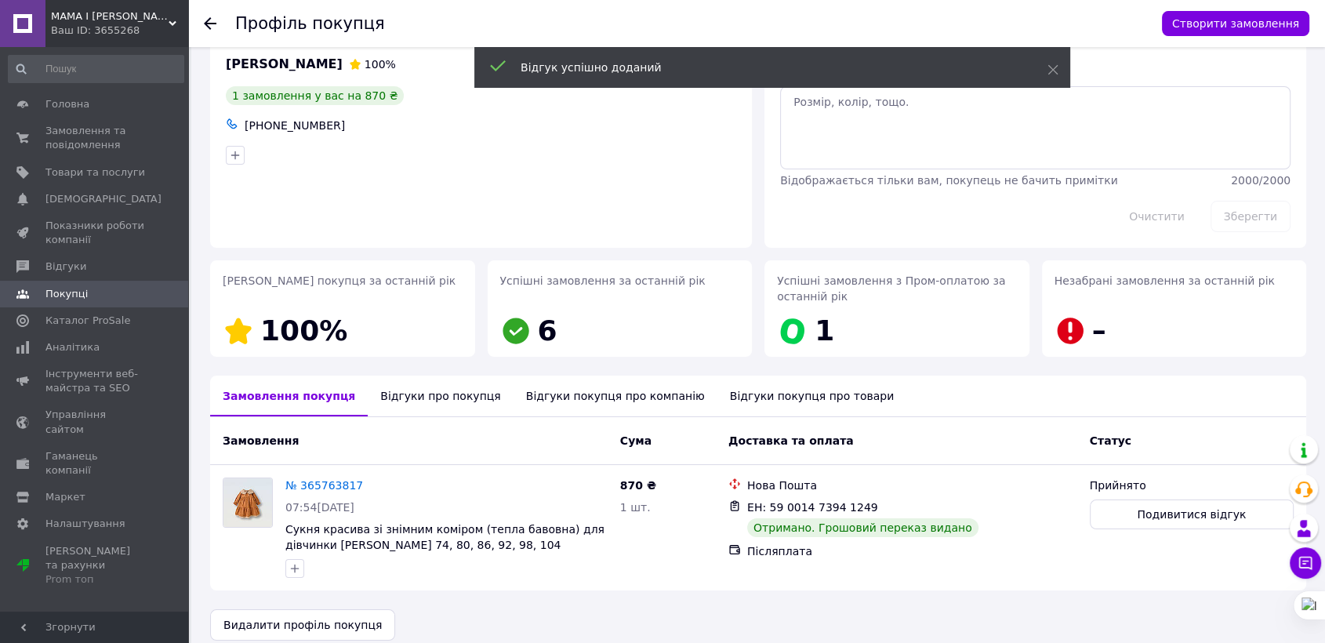
scroll to position [0, 0]
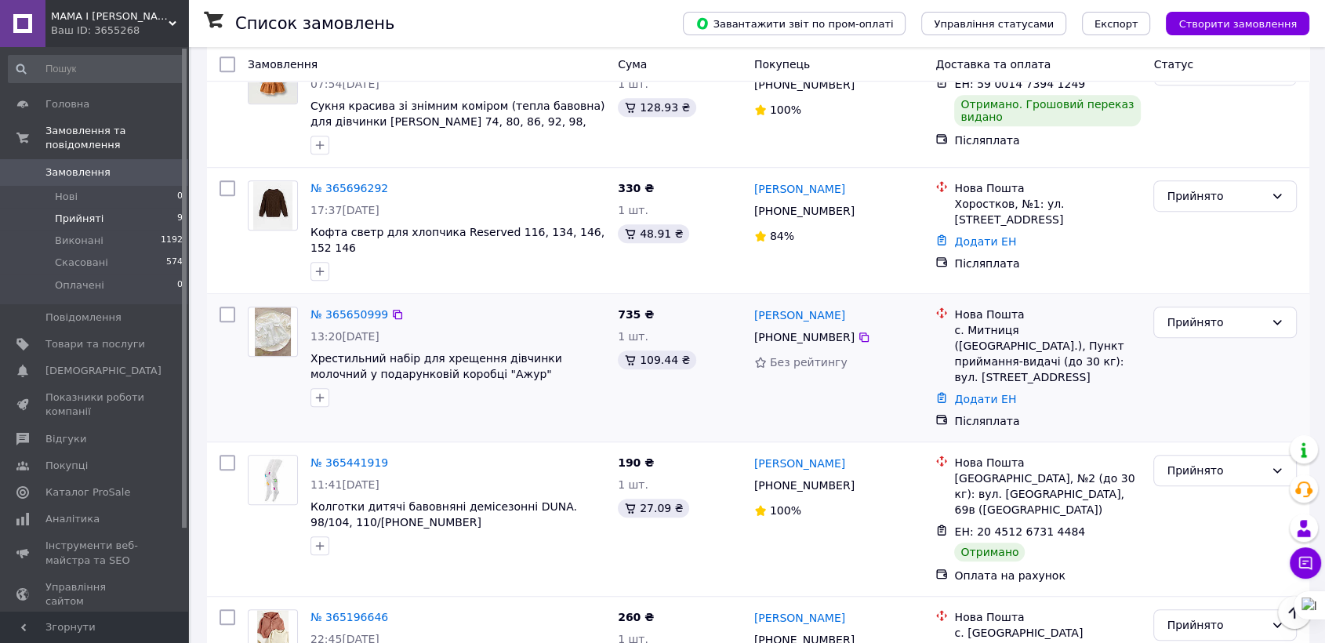
scroll to position [863, 0]
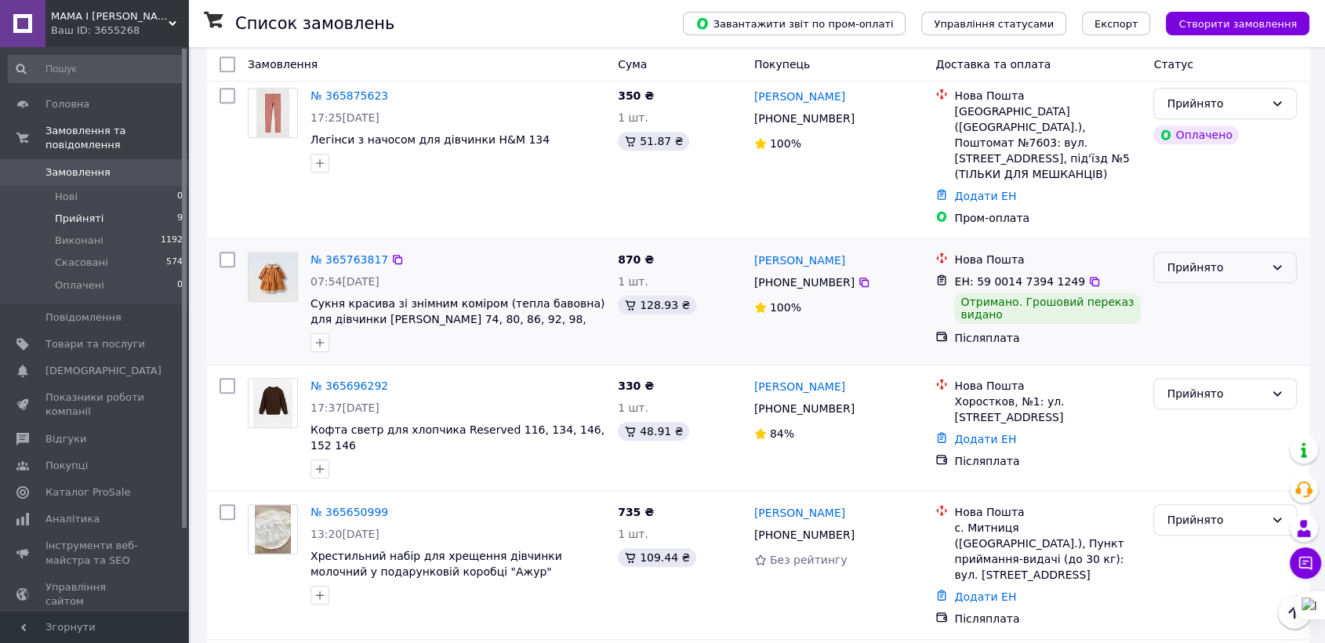
click at [1194, 259] on div "Прийнято" at bounding box center [1216, 267] width 98 height 17
click at [1206, 246] on li "Виконано" at bounding box center [1225, 254] width 142 height 28
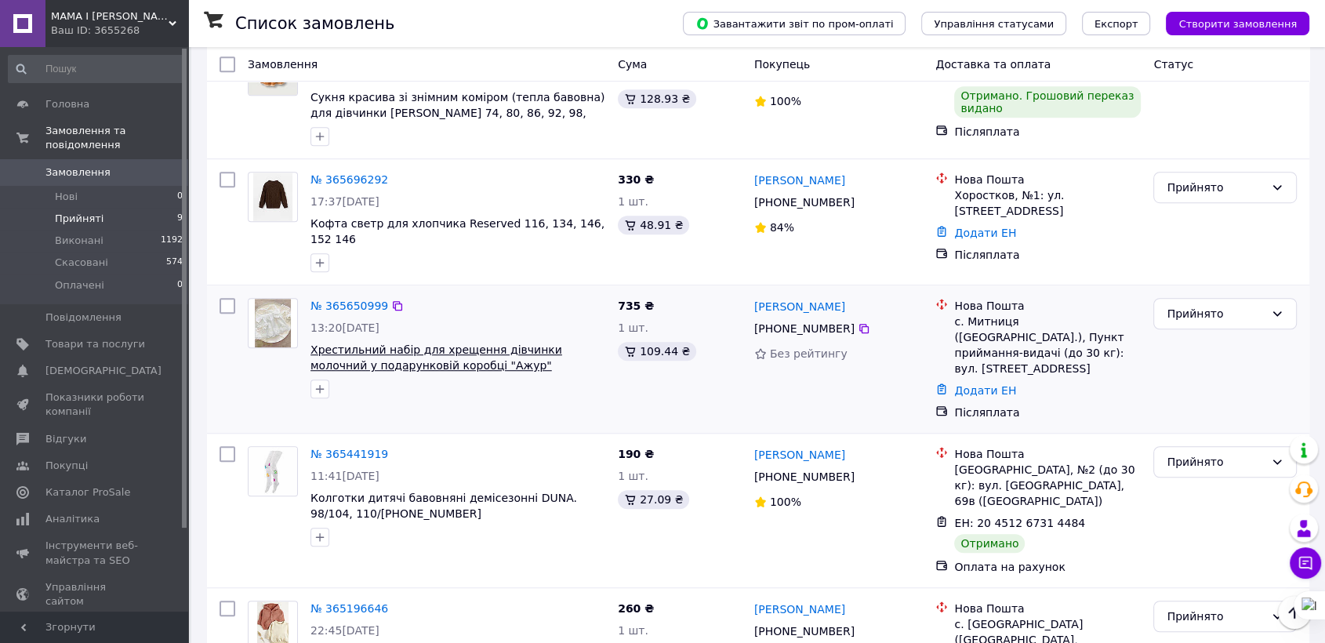
scroll to position [1125, 0]
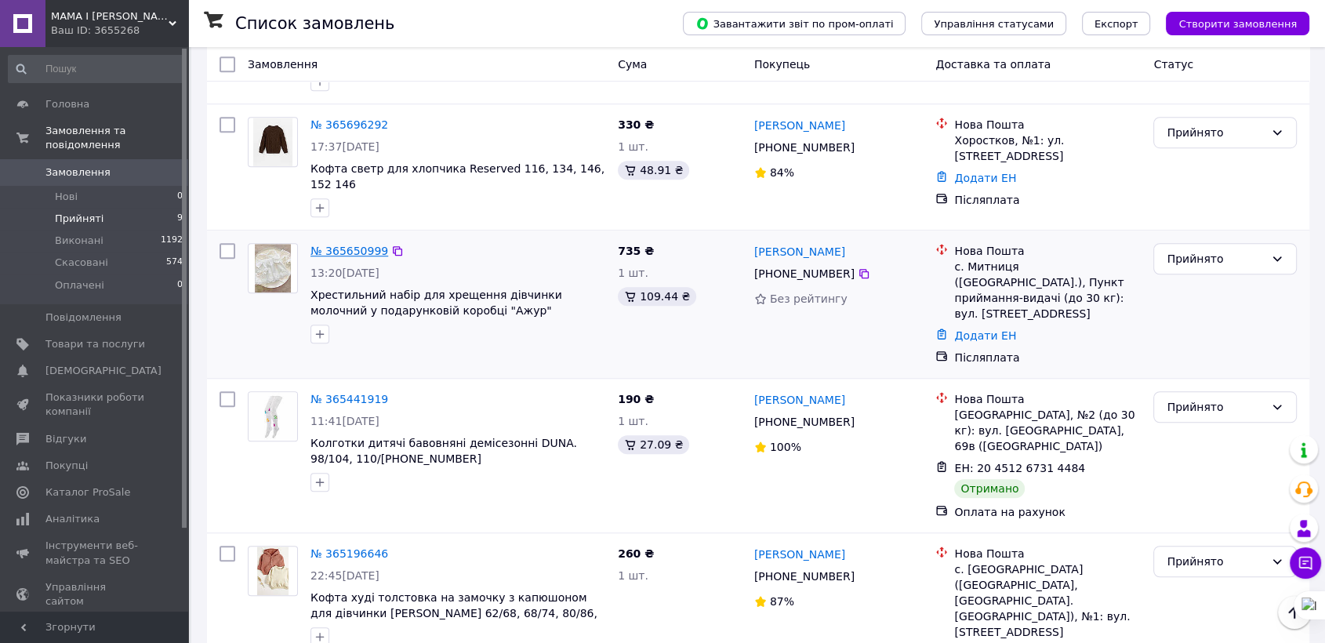
click at [341, 245] on link "№ 365650999" at bounding box center [350, 251] width 78 height 13
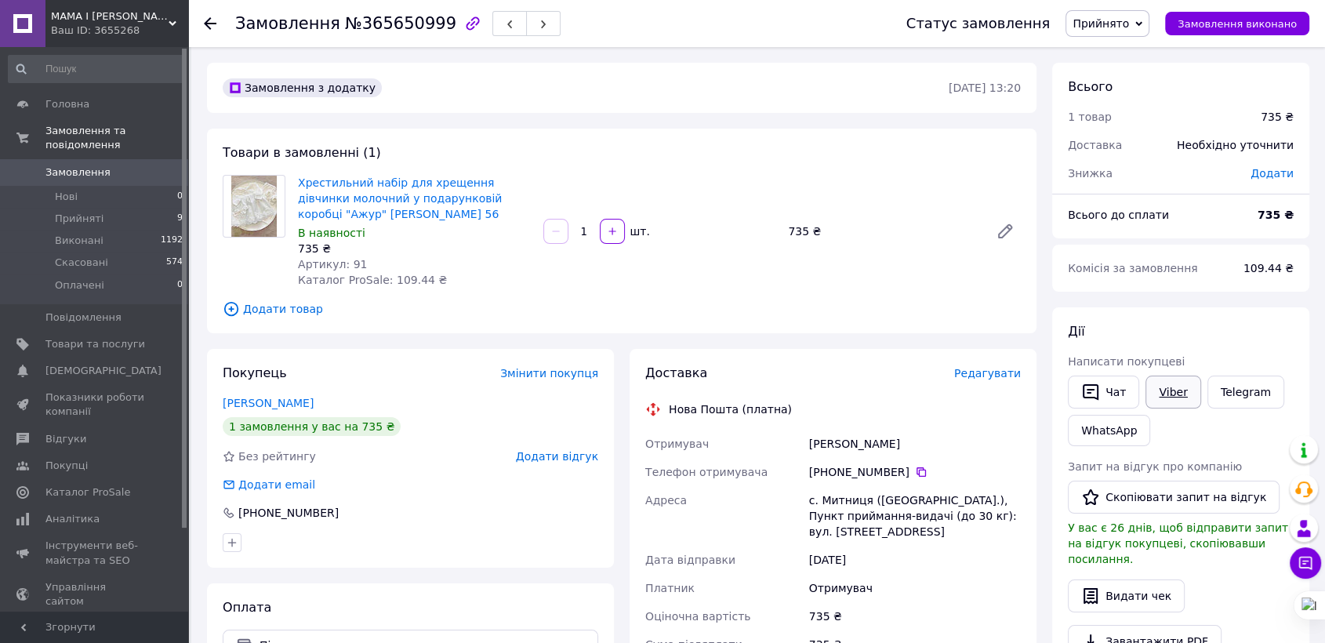
click at [1168, 392] on link "Viber" at bounding box center [1173, 392] width 55 height 33
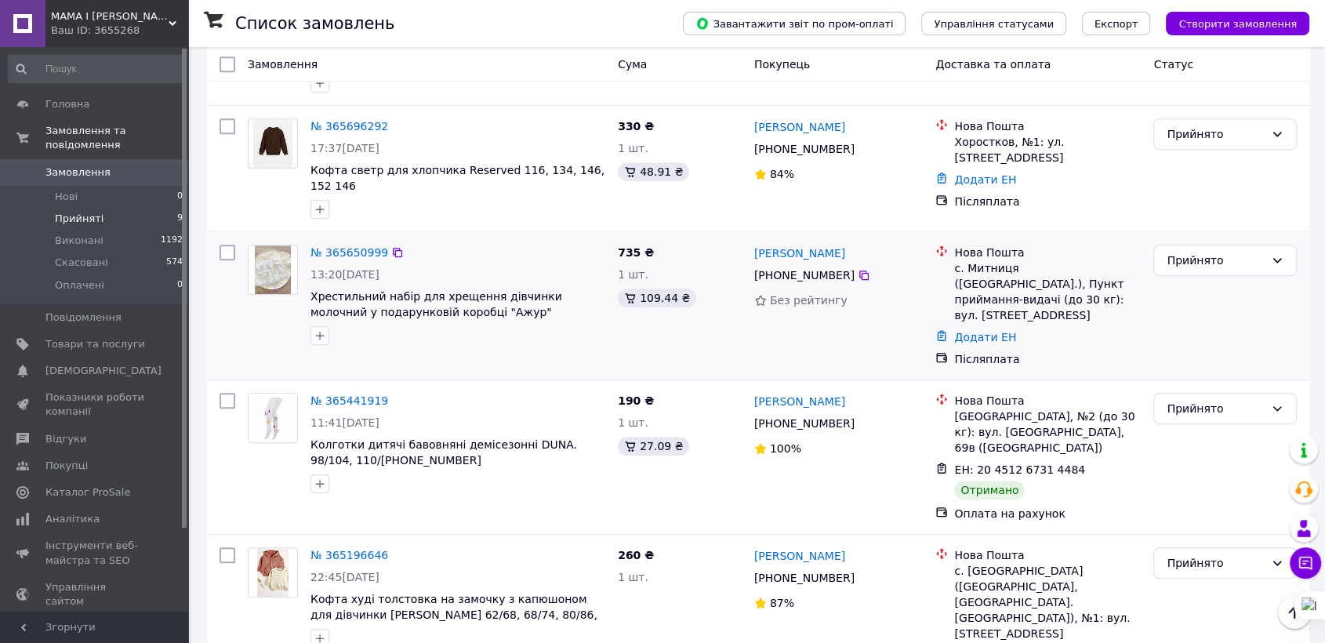
scroll to position [1125, 0]
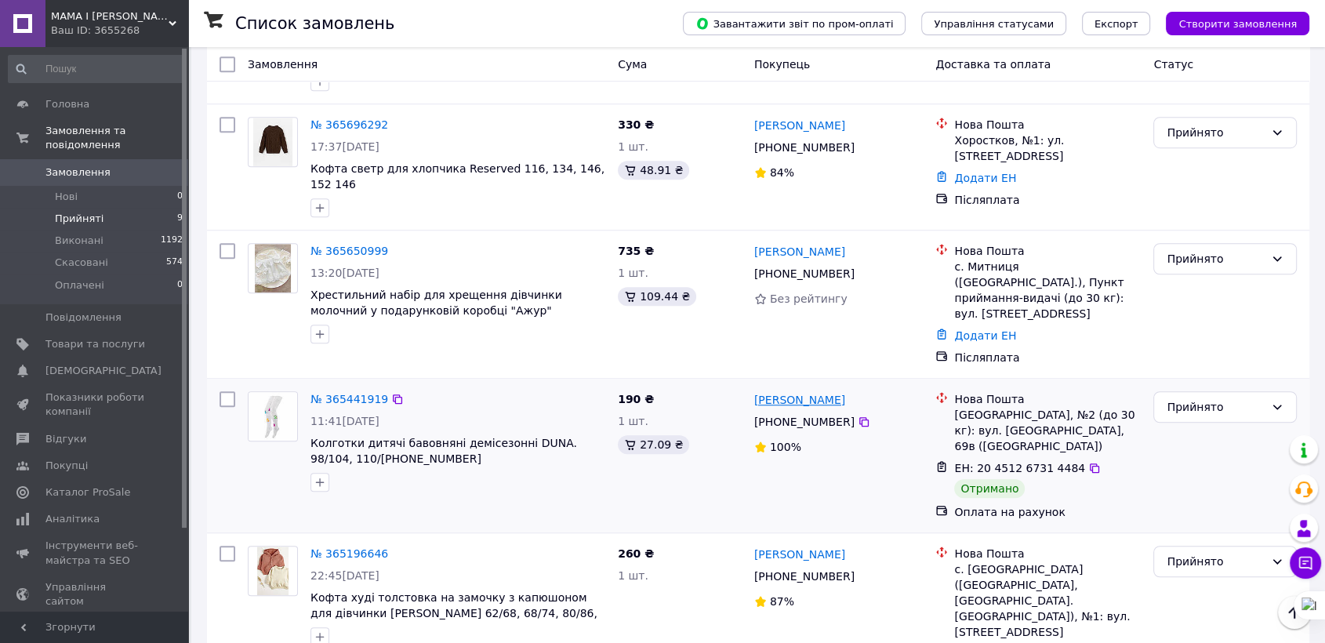
click at [777, 392] on link "[PERSON_NAME]" at bounding box center [799, 400] width 91 height 16
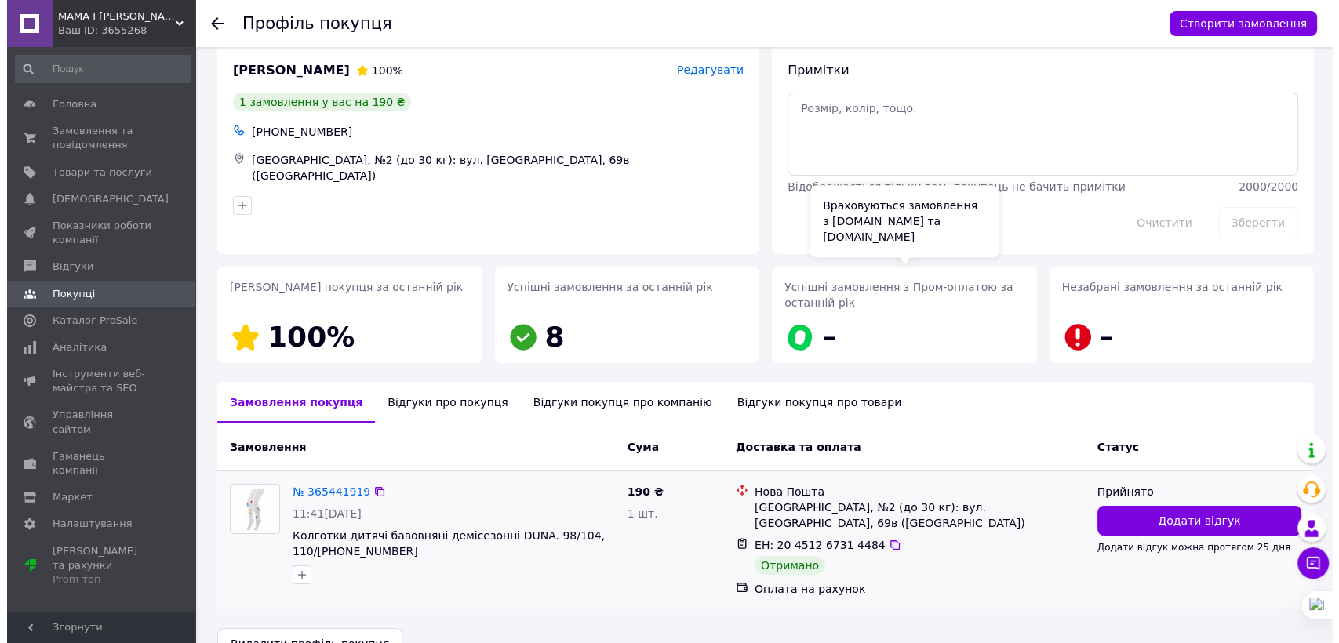
scroll to position [55, 0]
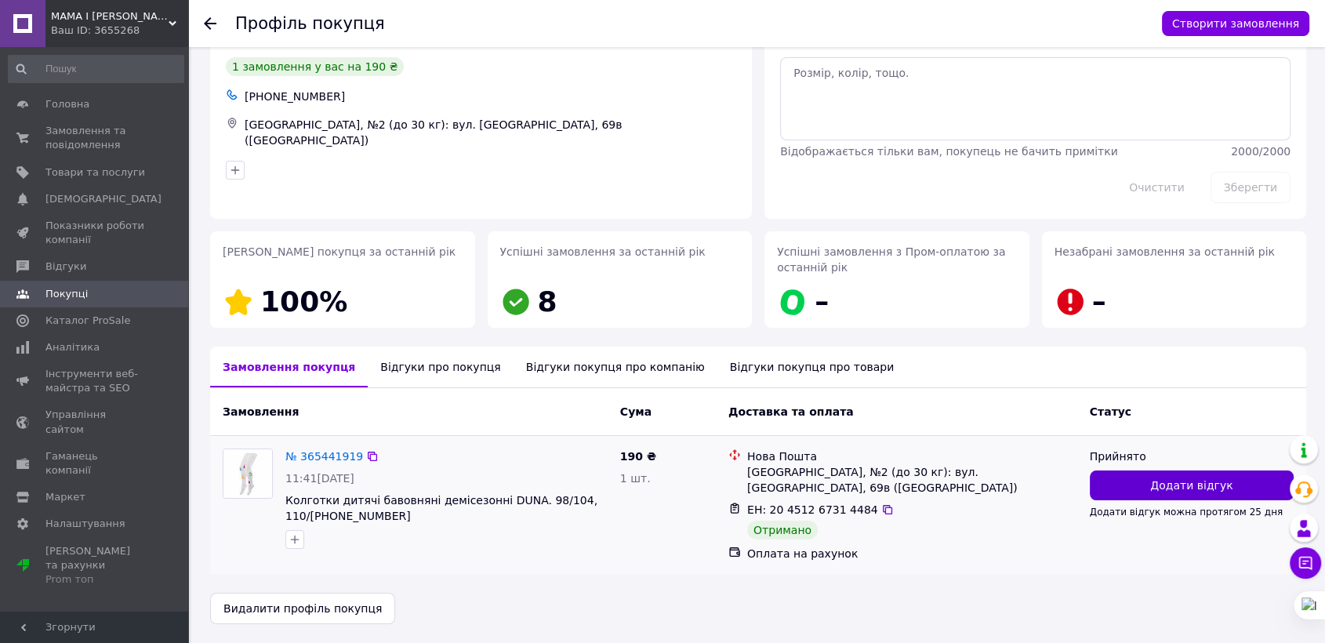
click at [1158, 499] on button "Додати відгук" at bounding box center [1192, 486] width 204 height 30
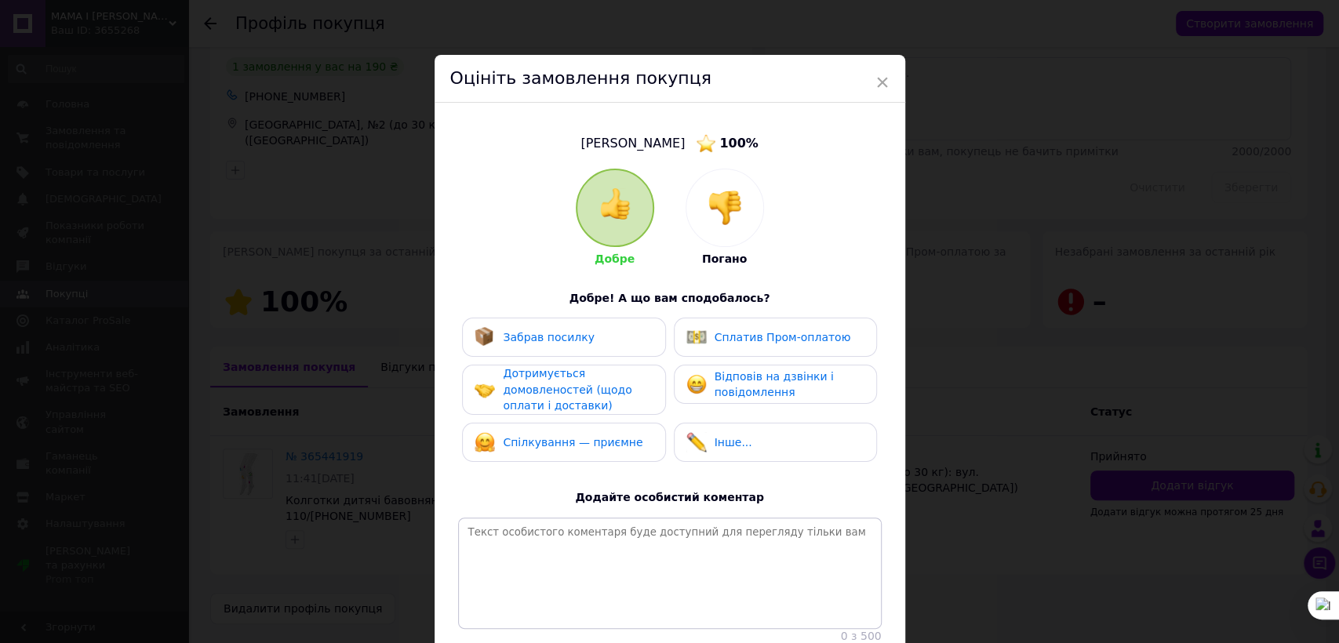
drag, startPoint x: 743, startPoint y: 382, endPoint x: 621, endPoint y: 354, distance: 125.4
click at [742, 382] on span "Відповів на дзвінки і повідомлення" at bounding box center [773, 384] width 119 height 29
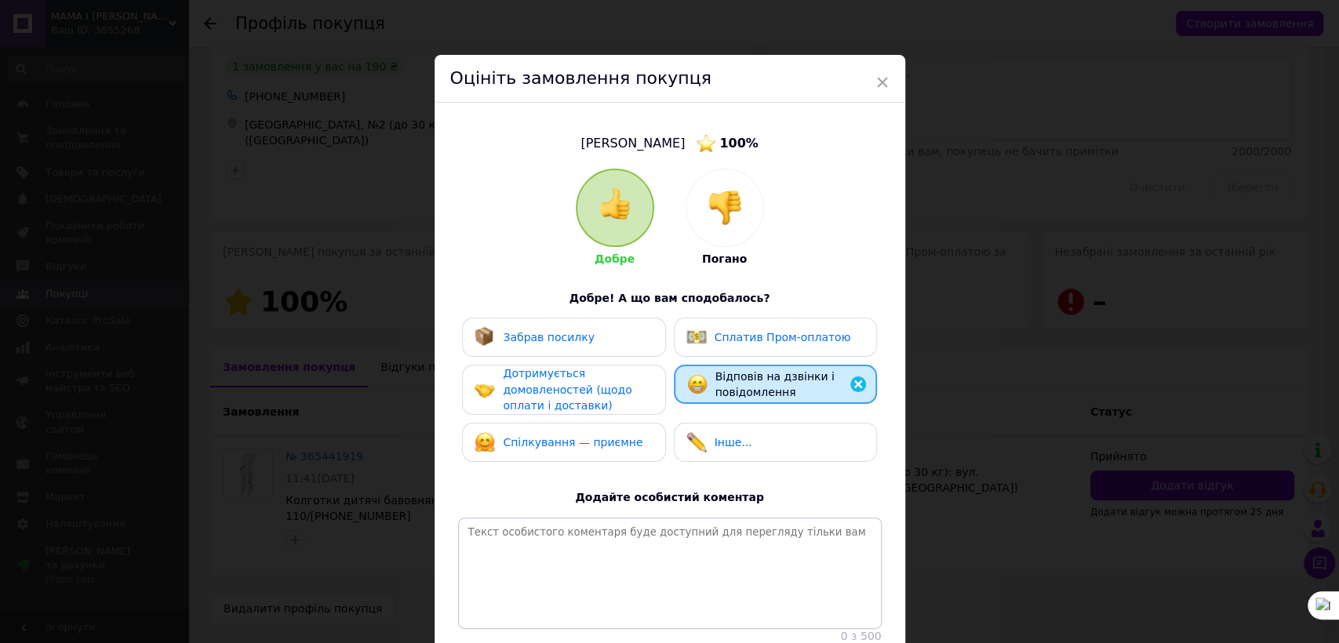
click at [604, 340] on div "Забрав посилку" at bounding box center [563, 337] width 178 height 20
drag, startPoint x: 583, startPoint y: 402, endPoint x: 581, endPoint y: 409, distance: 8.0
click at [583, 402] on span "Дотримується домовленостей (щодо оплати і доставки)" at bounding box center [567, 389] width 129 height 45
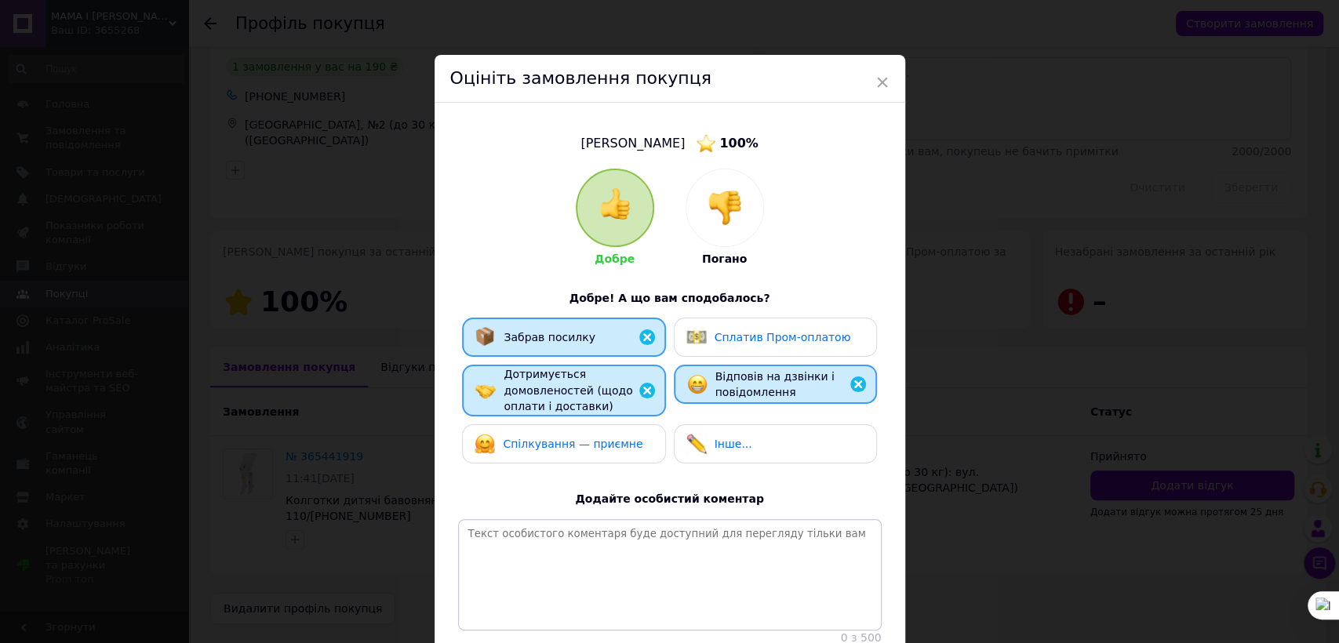
click at [583, 428] on div "Спілкування — приємне" at bounding box center [563, 443] width 203 height 39
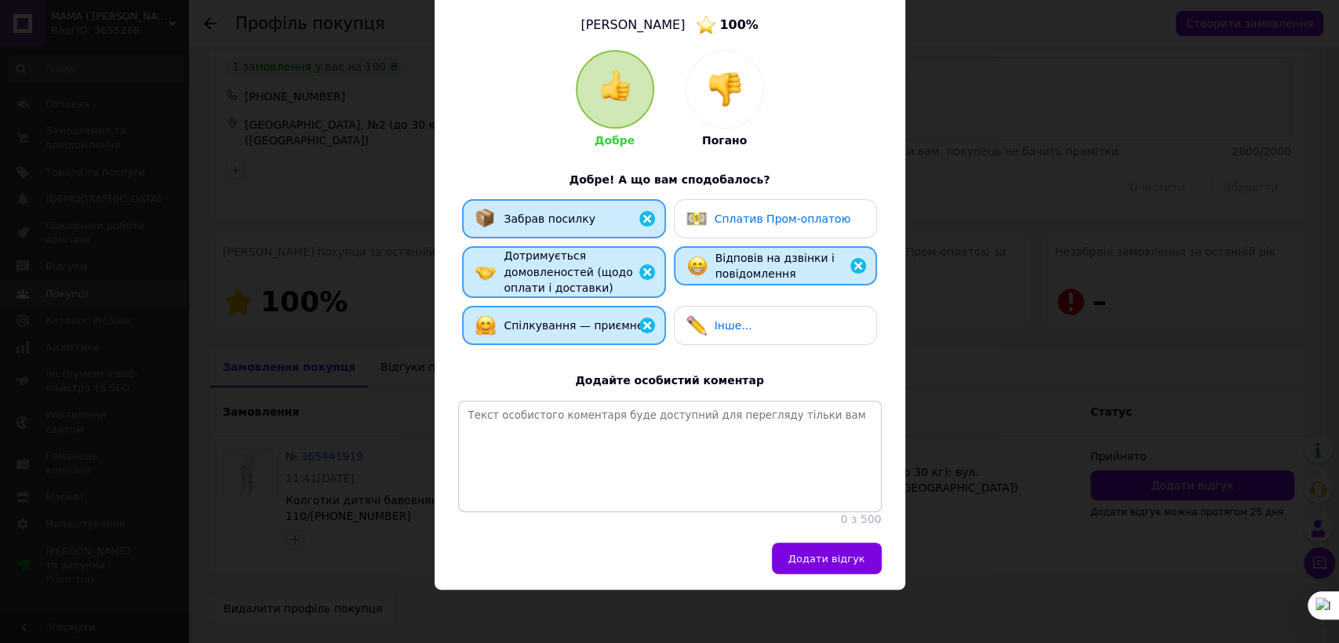
scroll to position [135, 0]
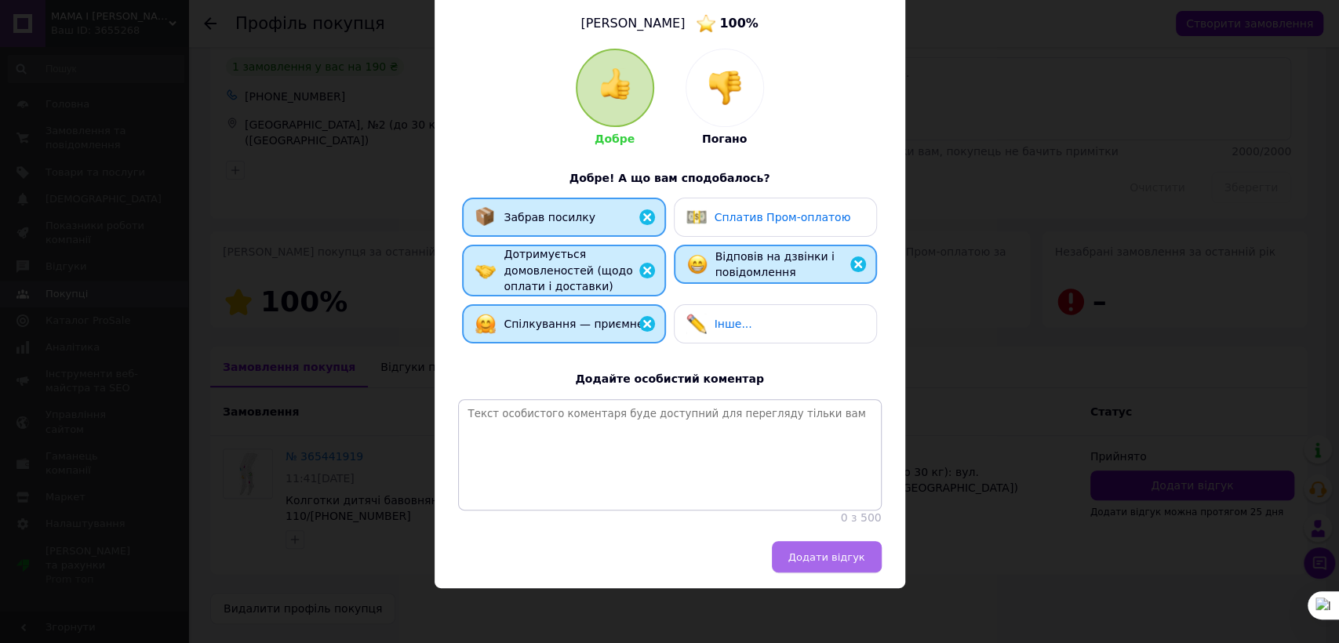
click at [805, 556] on span "Додати відгук" at bounding box center [826, 557] width 77 height 12
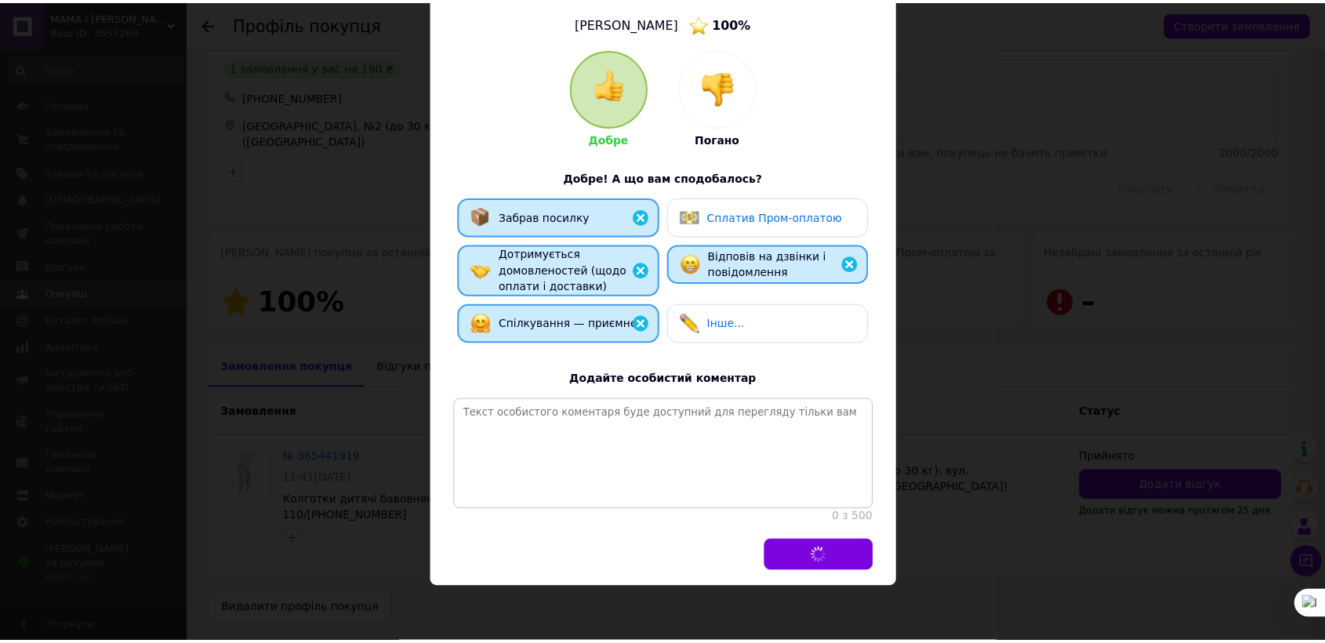
scroll to position [42, 0]
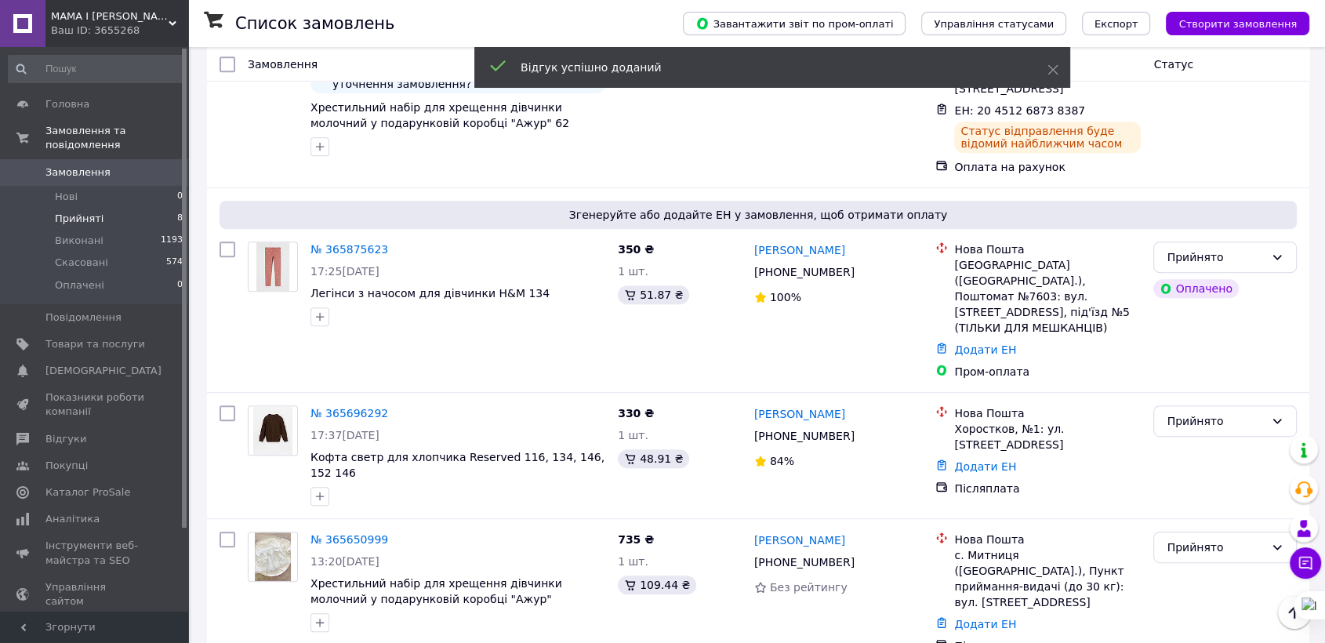
scroll to position [998, 0]
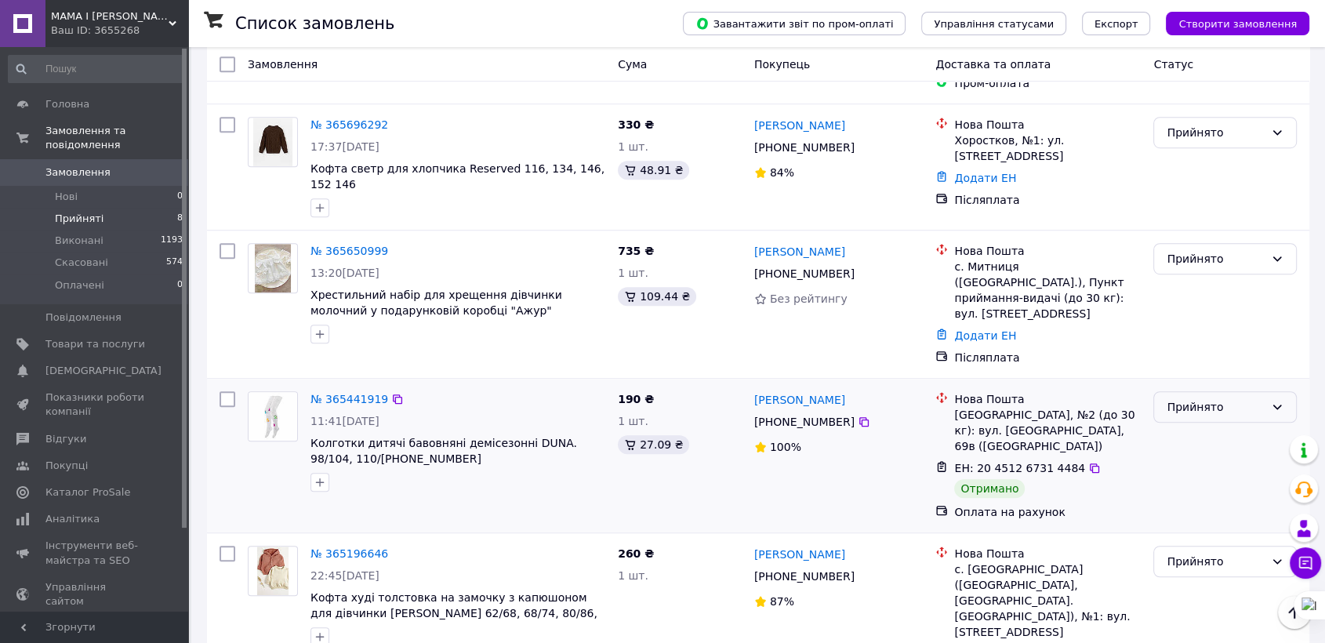
click at [1219, 391] on div "Прийнято" at bounding box center [1226, 406] width 144 height 31
click at [1213, 370] on li "Виконано" at bounding box center [1225, 368] width 142 height 28
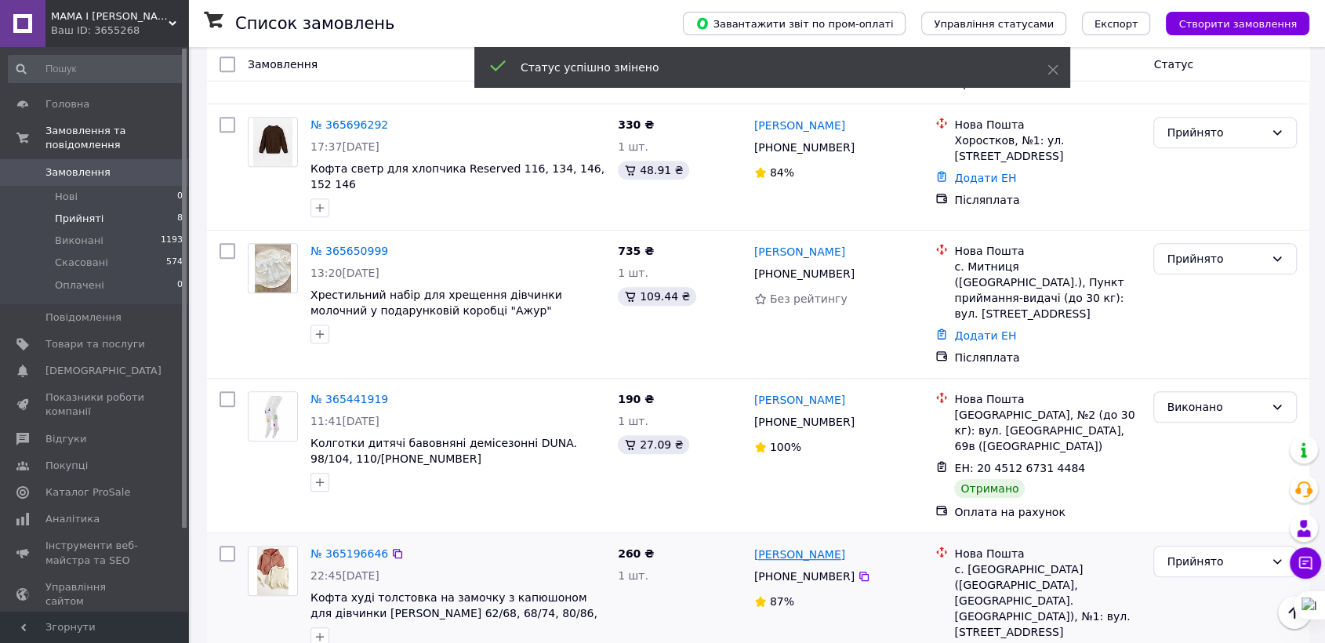
click at [816, 547] on link "[PERSON_NAME]" at bounding box center [799, 555] width 91 height 16
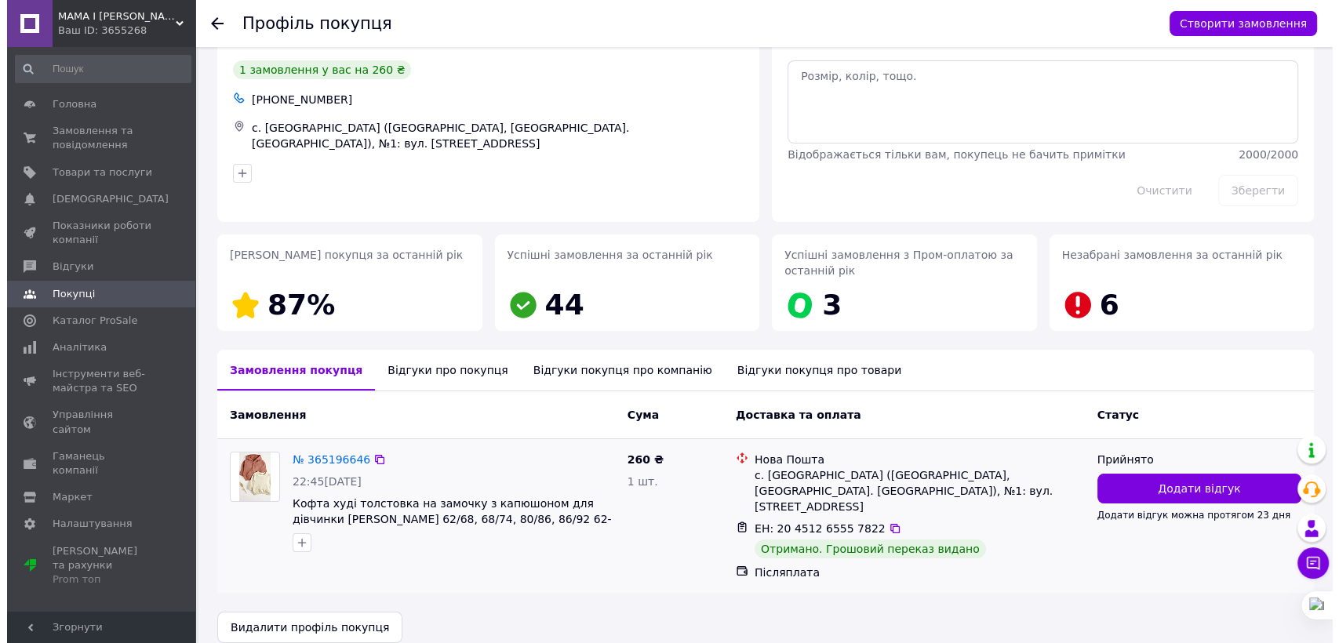
scroll to position [55, 0]
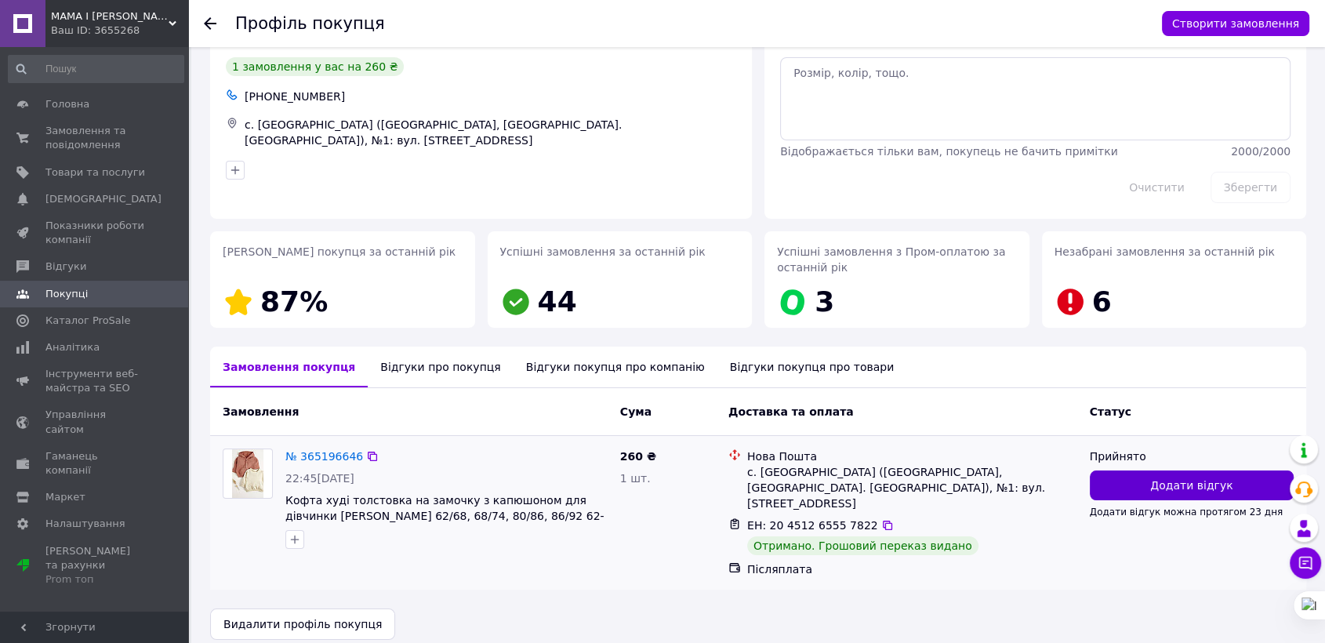
click at [1165, 485] on span "Додати відгук" at bounding box center [1191, 486] width 82 height 16
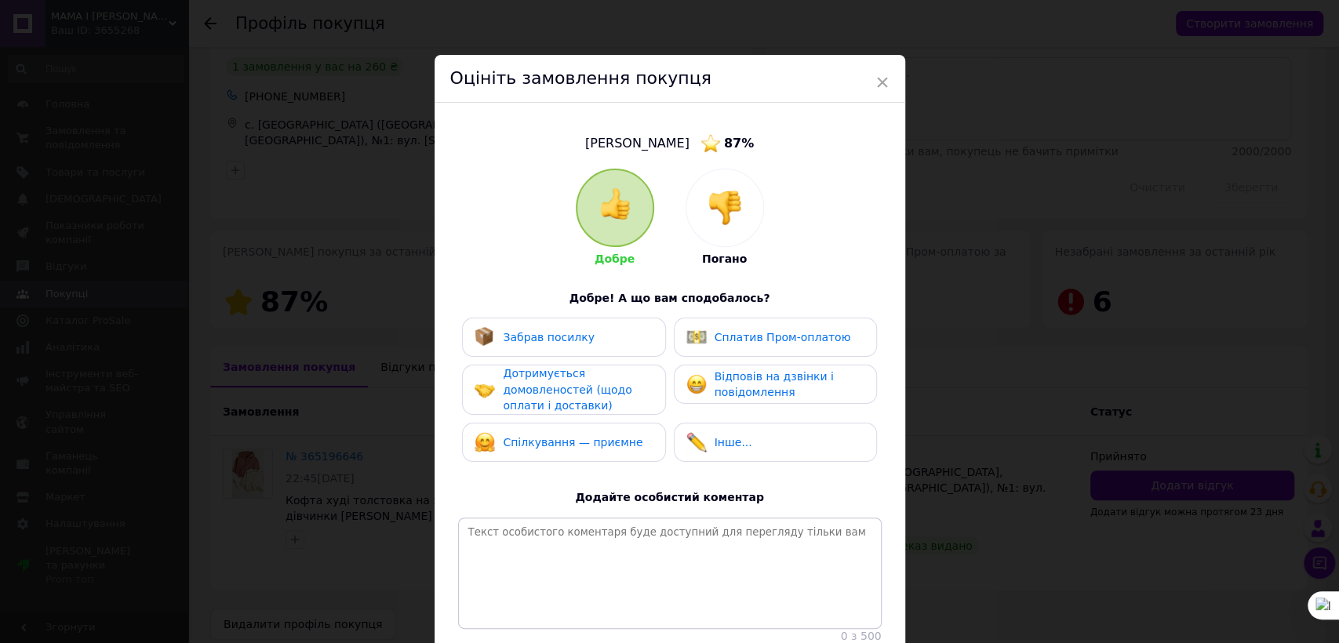
click at [615, 345] on div "Забрав посилку" at bounding box center [563, 337] width 178 height 20
drag, startPoint x: 611, startPoint y: 383, endPoint x: 621, endPoint y: 426, distance: 43.6
click at [615, 385] on div "Дотримується домовленостей (щодо оплати і доставки)" at bounding box center [577, 389] width 149 height 49
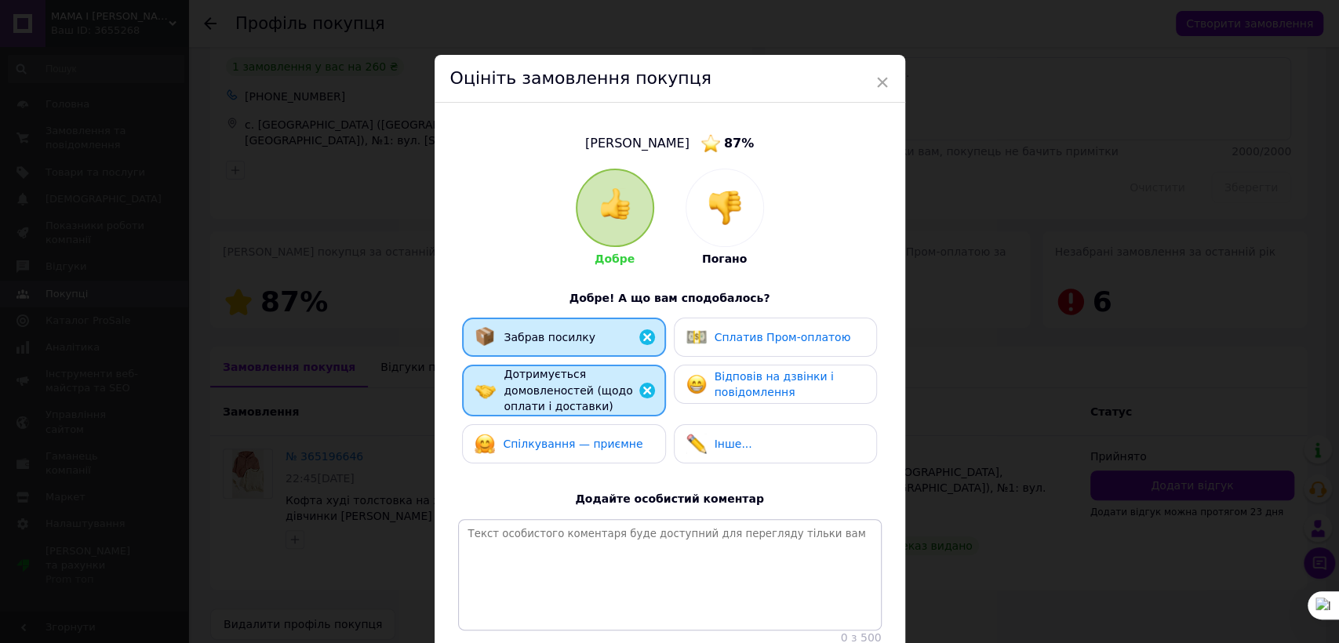
drag, startPoint x: 618, startPoint y: 431, endPoint x: 674, endPoint y: 415, distance: 58.6
click at [624, 434] on div "Спілкування — приємне" at bounding box center [563, 444] width 178 height 20
click at [726, 384] on span "Відповів на дзвінки і повідомлення" at bounding box center [773, 384] width 119 height 29
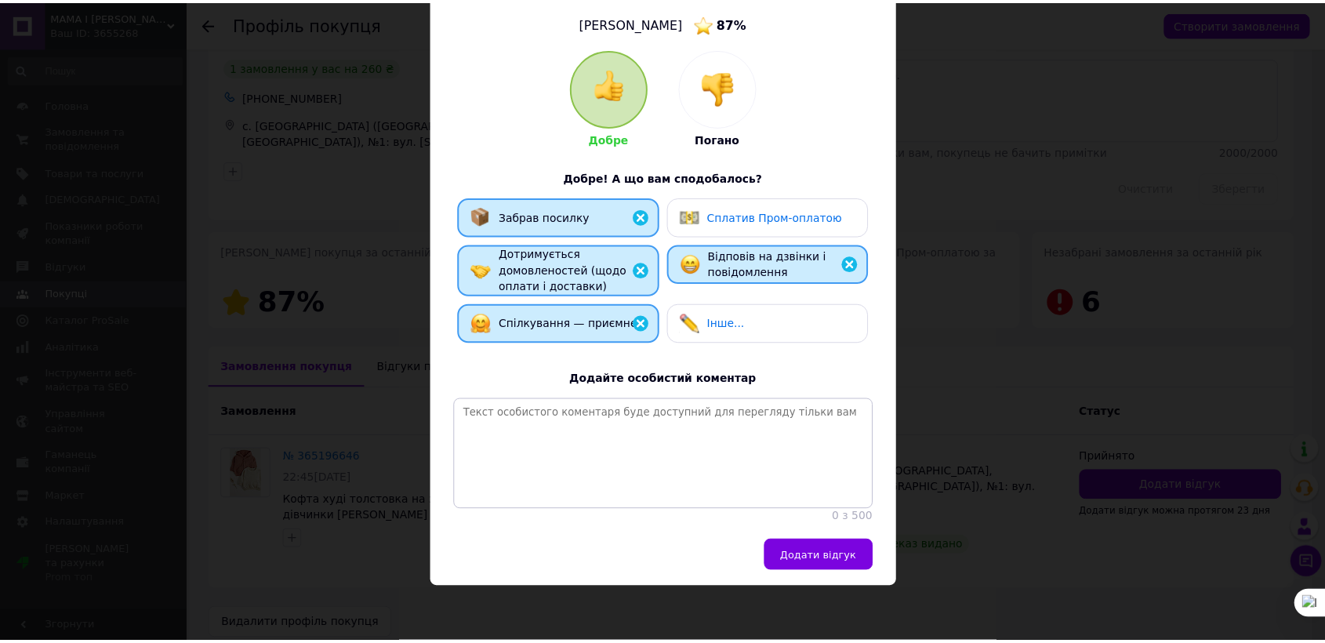
scroll to position [135, 0]
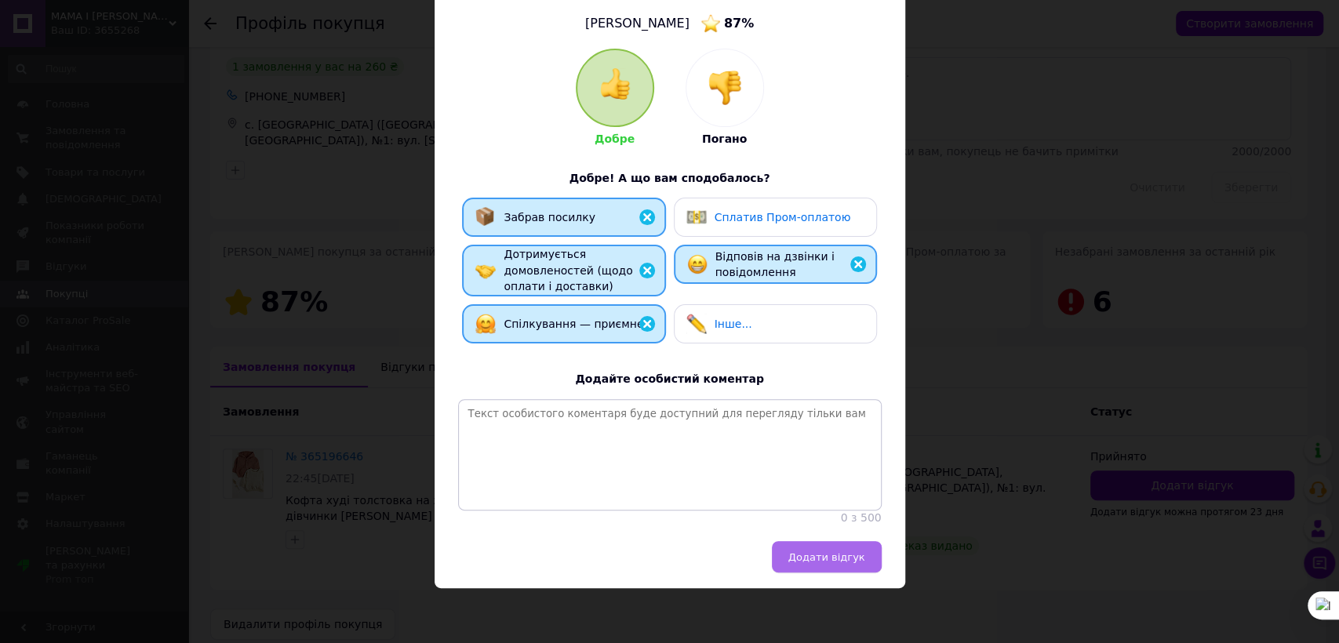
click at [831, 556] on span "Додати відгук" at bounding box center [826, 557] width 77 height 12
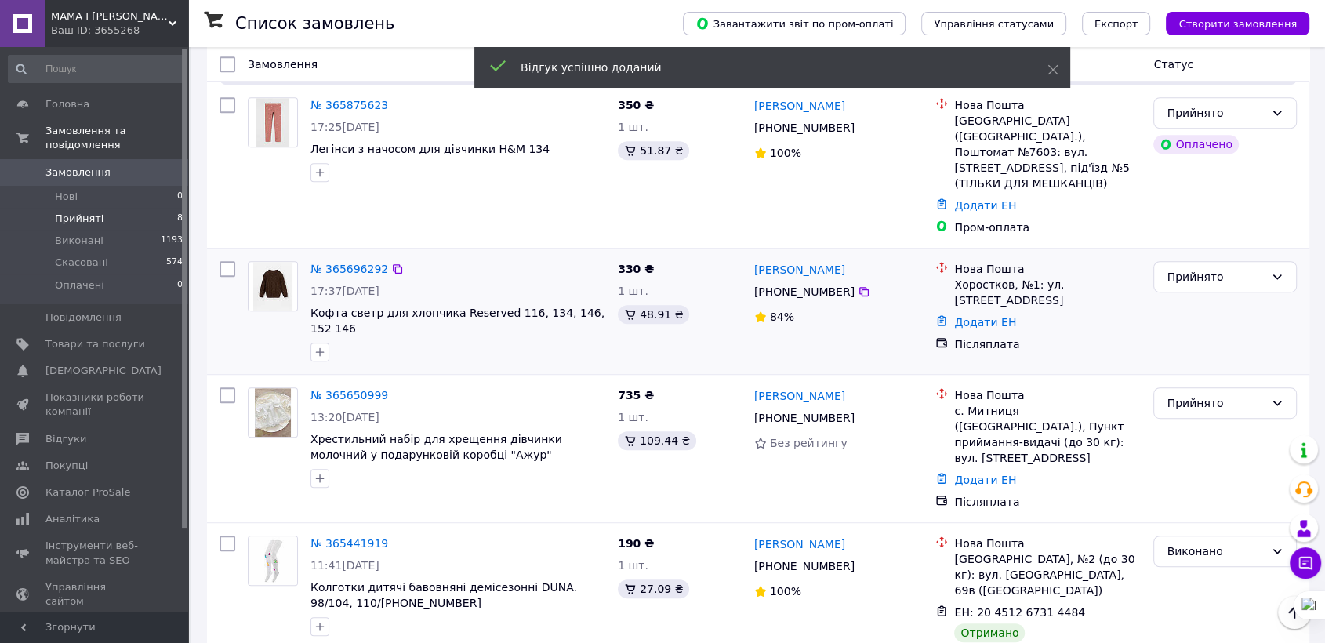
scroll to position [998, 0]
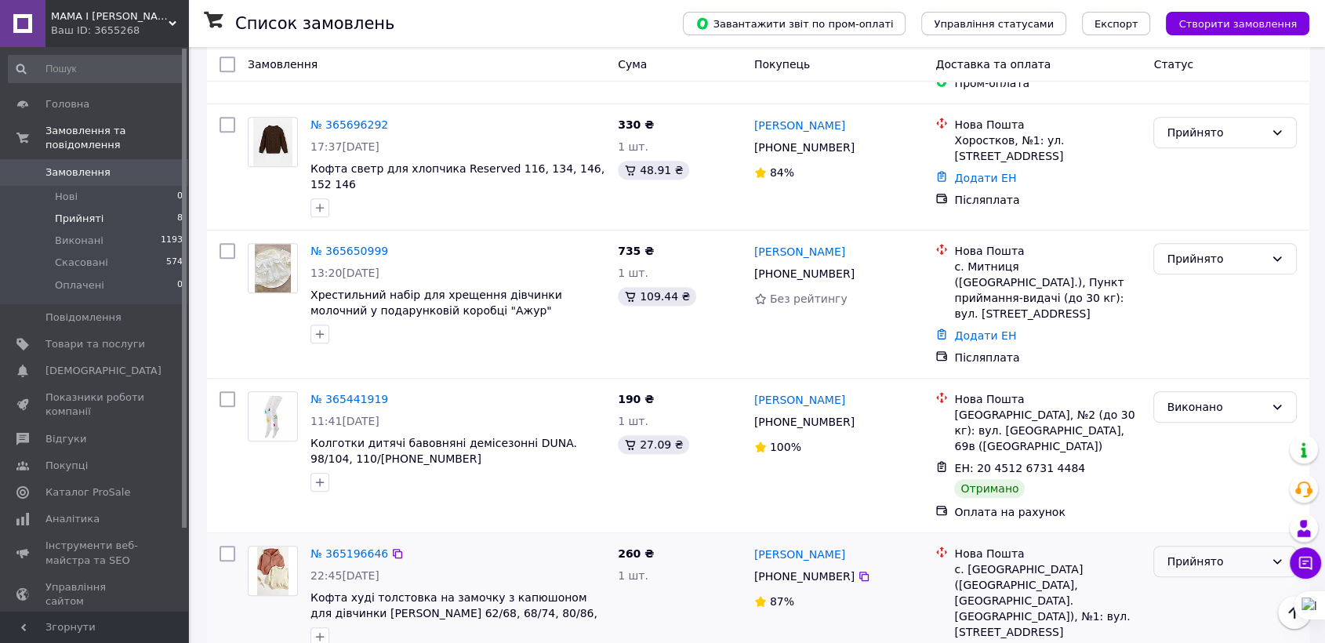
click at [1203, 553] on div "Прийнято" at bounding box center [1216, 561] width 98 height 17
click at [1186, 504] on li "Виконано" at bounding box center [1225, 506] width 142 height 28
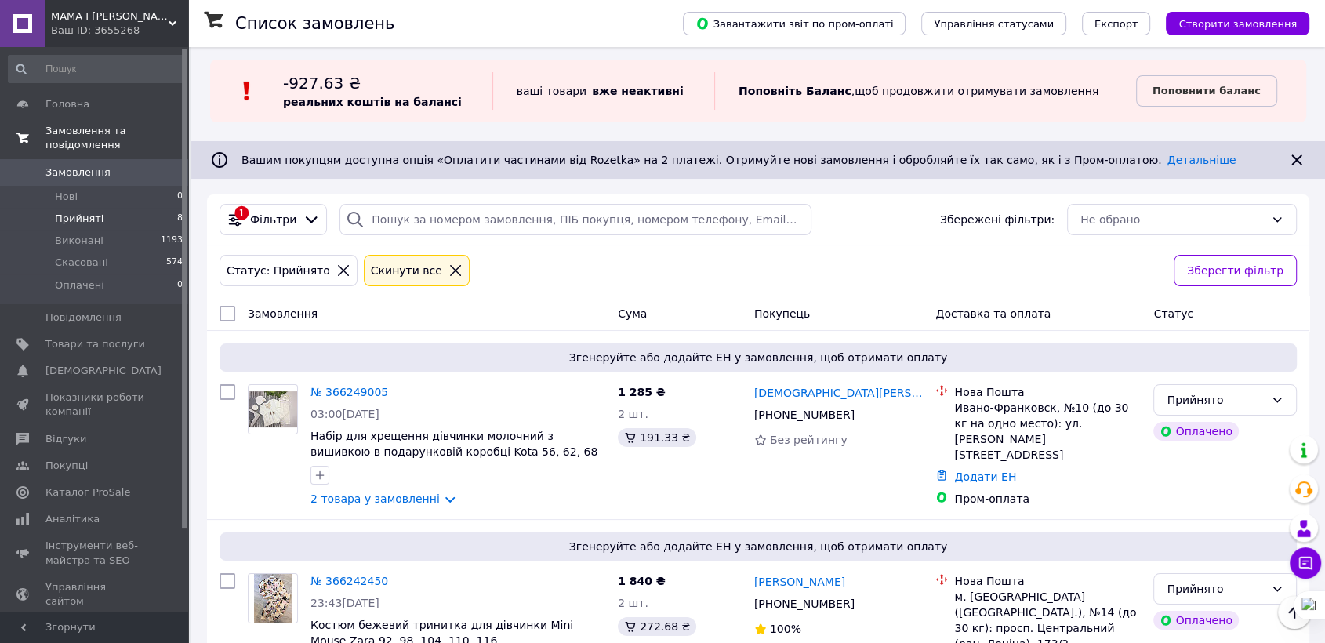
scroll to position [0, 0]
